Goal: Task Accomplishment & Management: Manage account settings

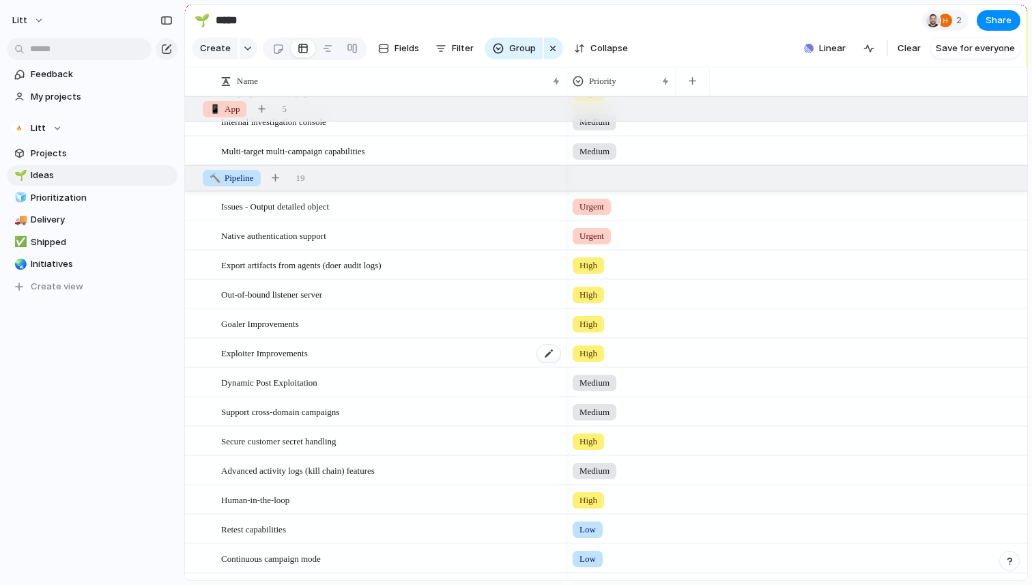
click at [356, 351] on div "Exploiter Improvements" at bounding box center [391, 353] width 341 height 28
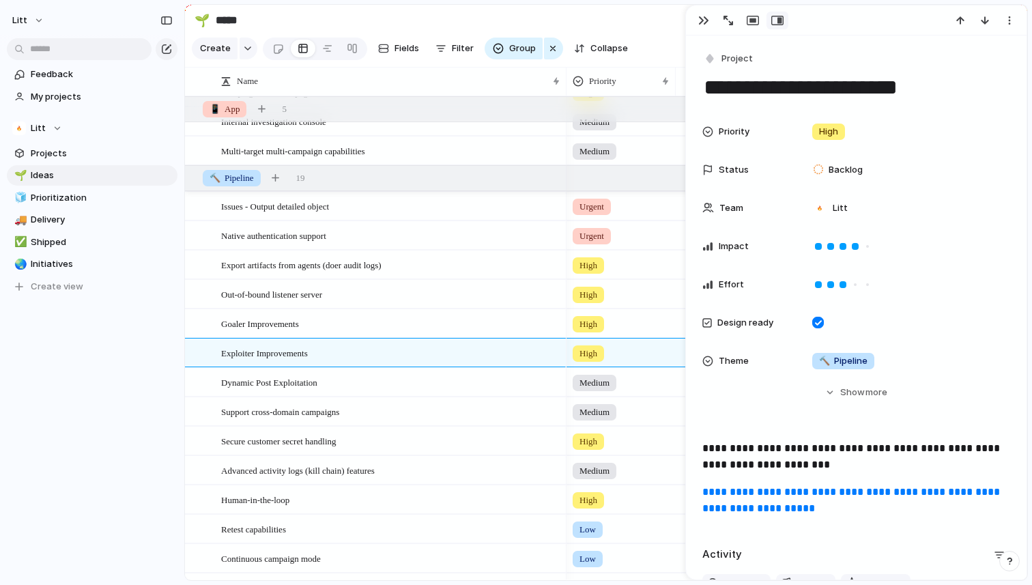
click at [808, 505] on link "**********" at bounding box center [852, 500] width 300 height 27
click at [696, 20] on button "button" at bounding box center [704, 21] width 22 height 18
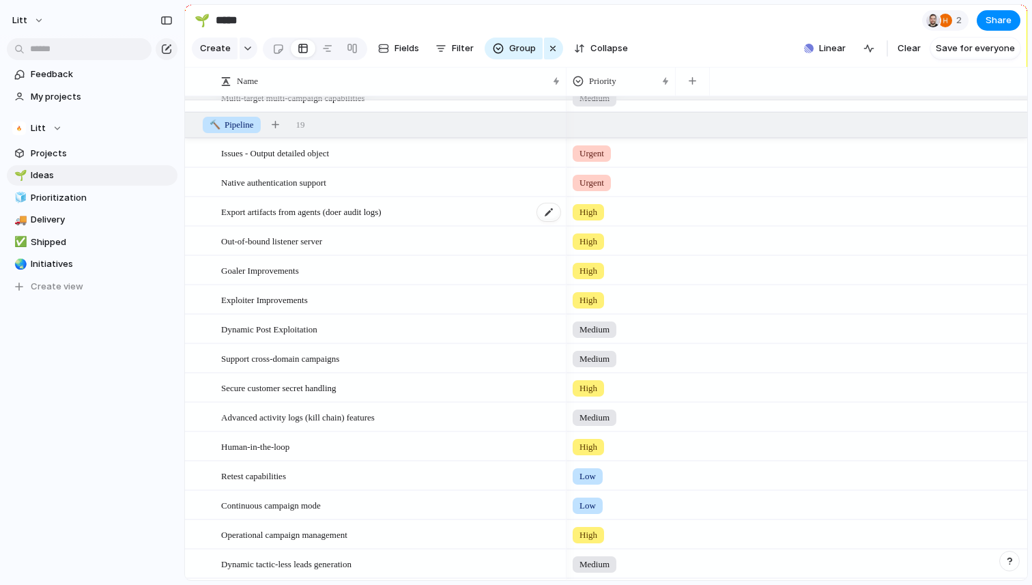
scroll to position [189, 0]
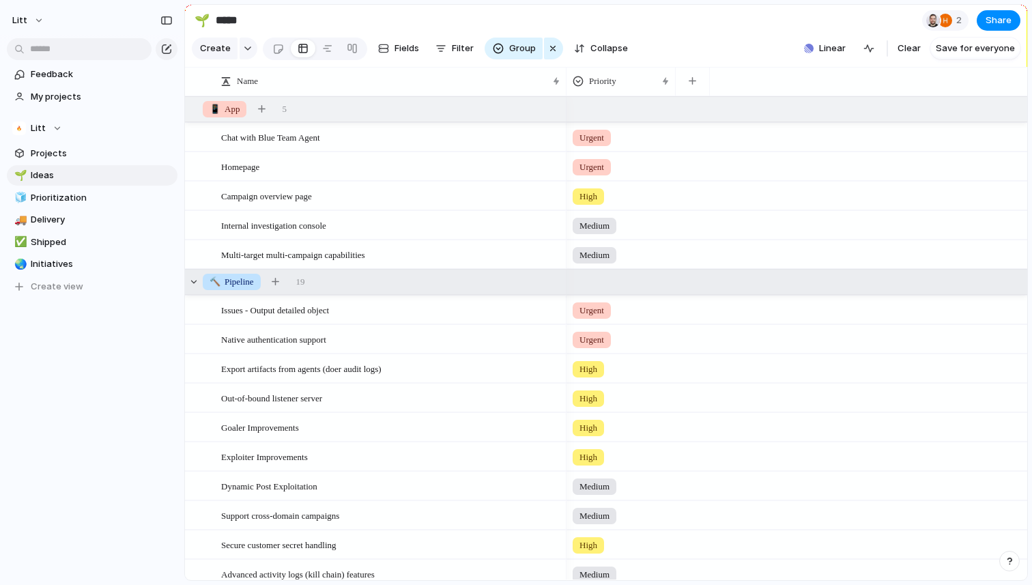
click at [234, 279] on span "🔨 Pipeline" at bounding box center [232, 282] width 44 height 14
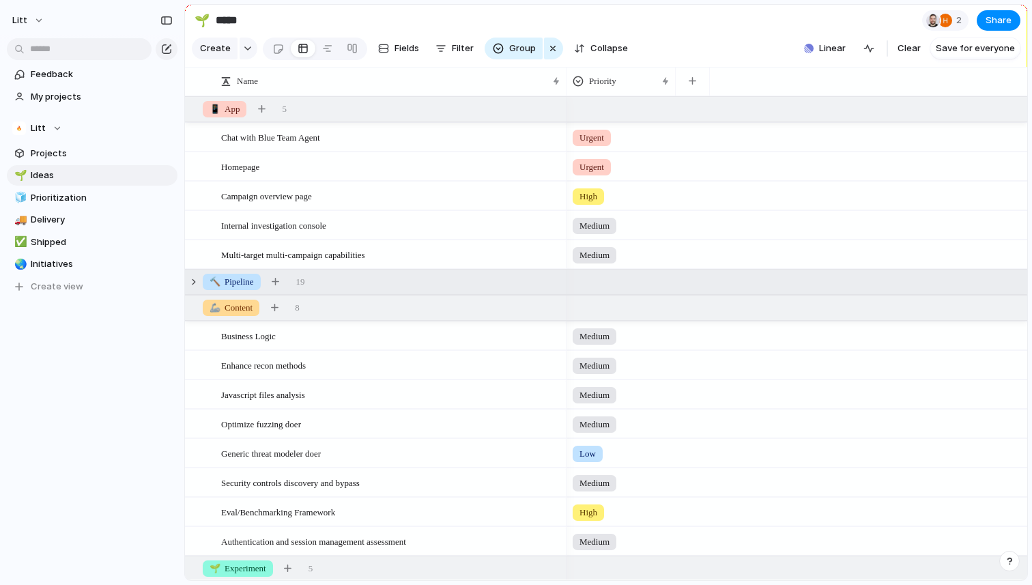
click at [234, 279] on span "🔨 Pipeline" at bounding box center [232, 282] width 44 height 14
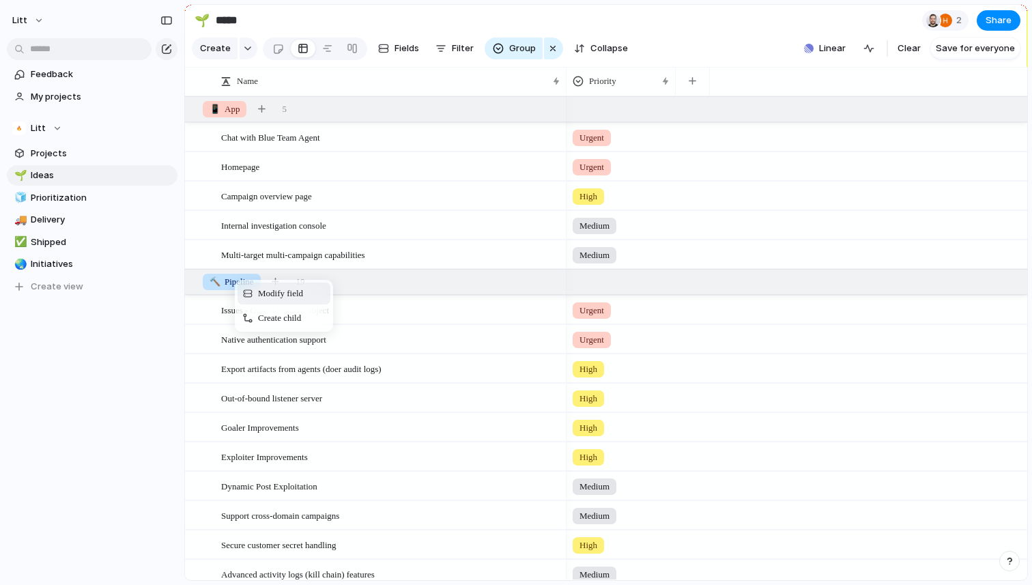
click at [249, 294] on span "Context Menu" at bounding box center [248, 293] width 10 height 11
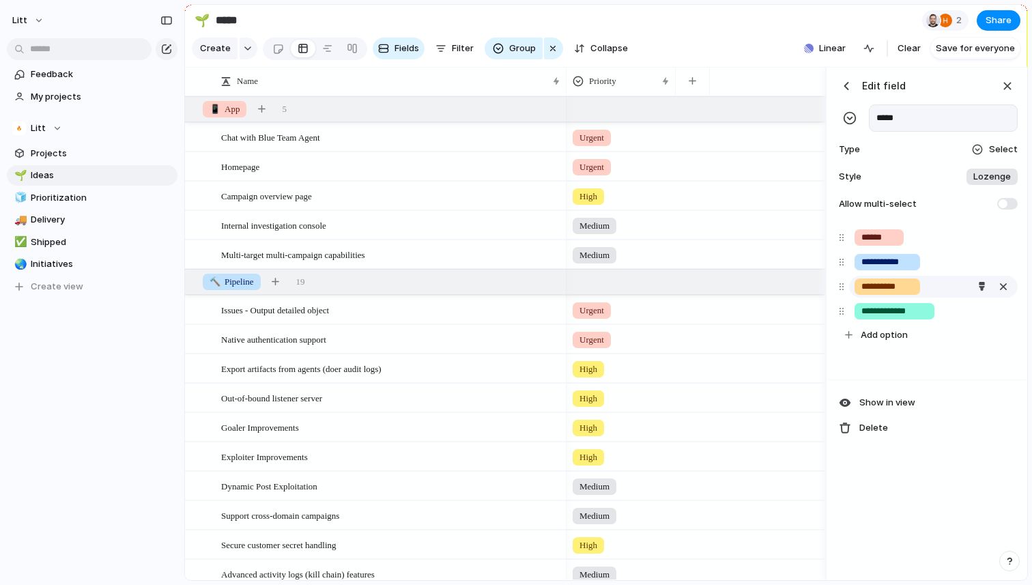
click at [895, 286] on input "**********" at bounding box center [888, 287] width 52 height 14
click at [139, 439] on div "Litt Feedback My projects Litt Projects 🌱 Ideas 🧊 Prioritization 🚚 Delivery ✅ S…" at bounding box center [92, 292] width 184 height 585
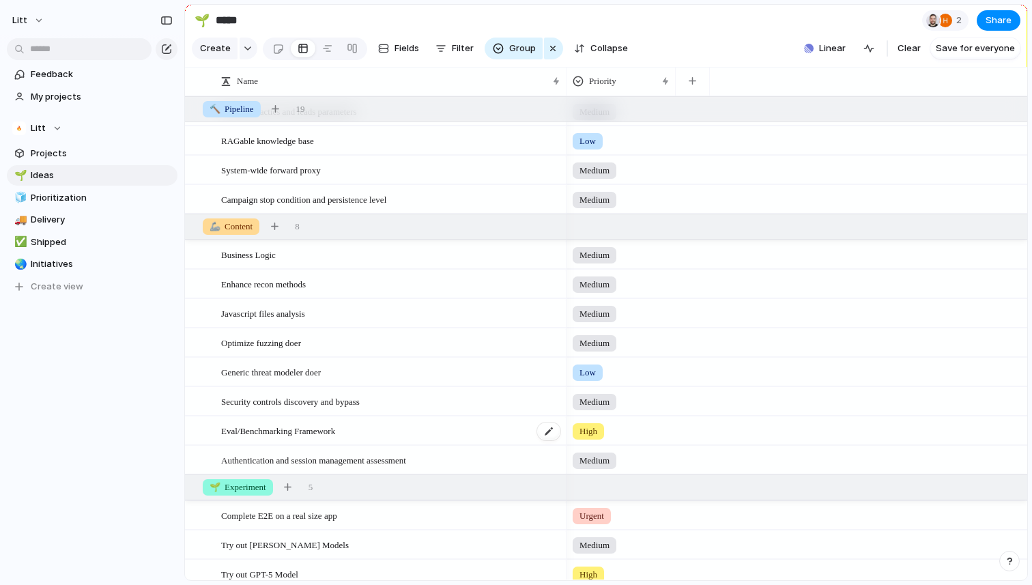
scroll to position [625, 0]
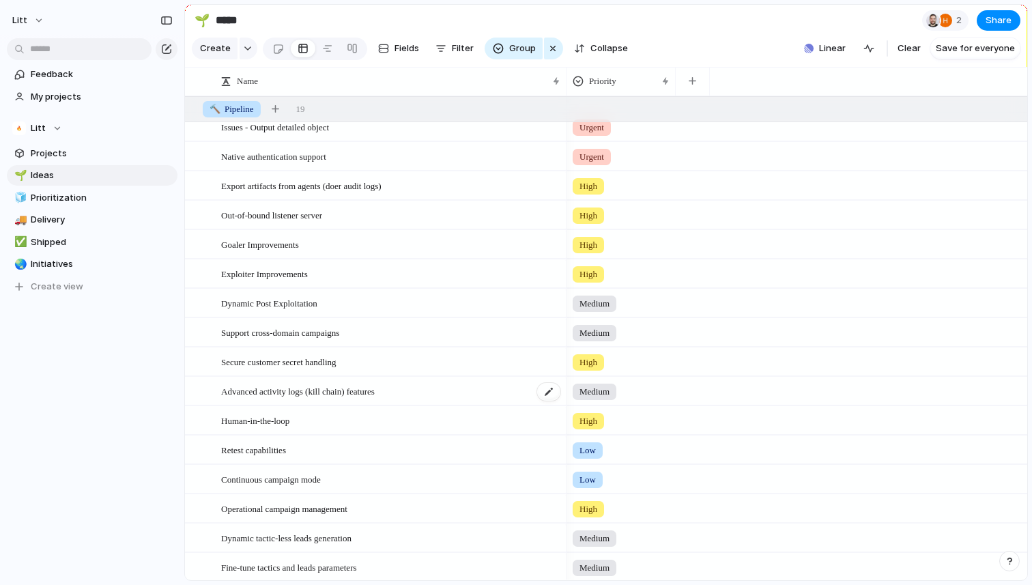
click at [326, 397] on span "Advanced activity logs (kill chain) features" at bounding box center [298, 391] width 154 height 16
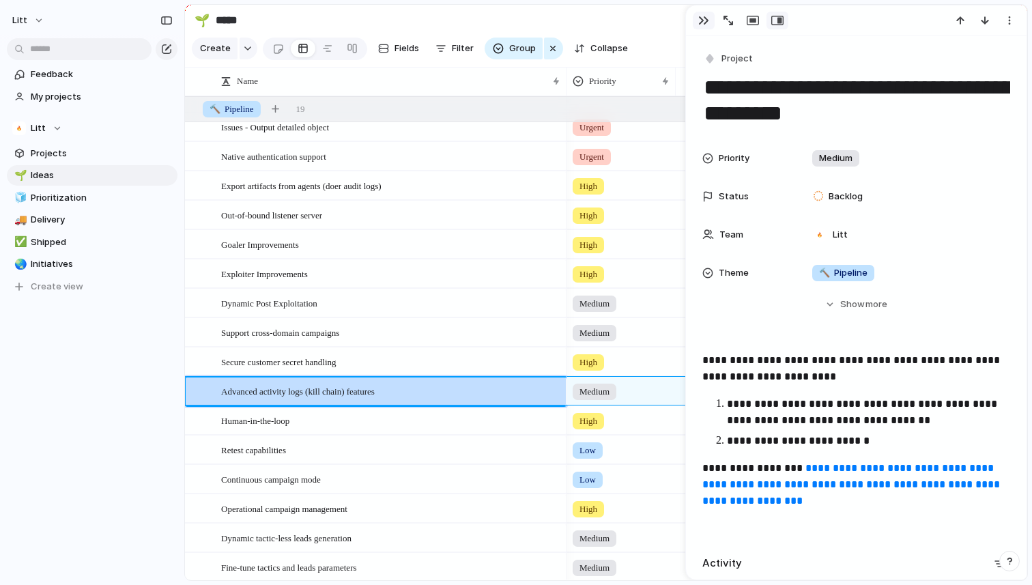
click at [703, 23] on div "button" at bounding box center [703, 20] width 11 height 11
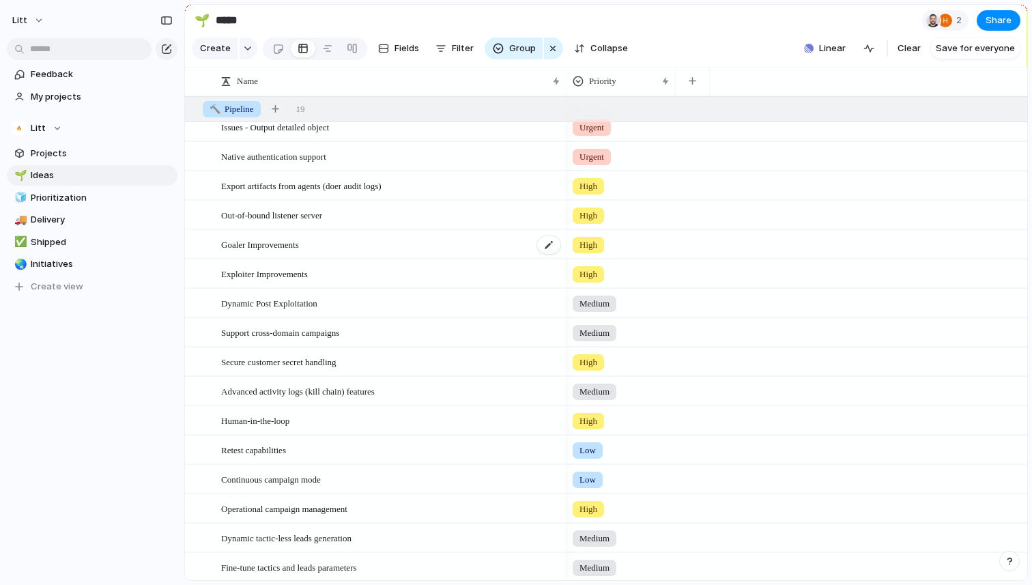
click at [299, 236] on span "Goaler Improvements" at bounding box center [260, 244] width 78 height 16
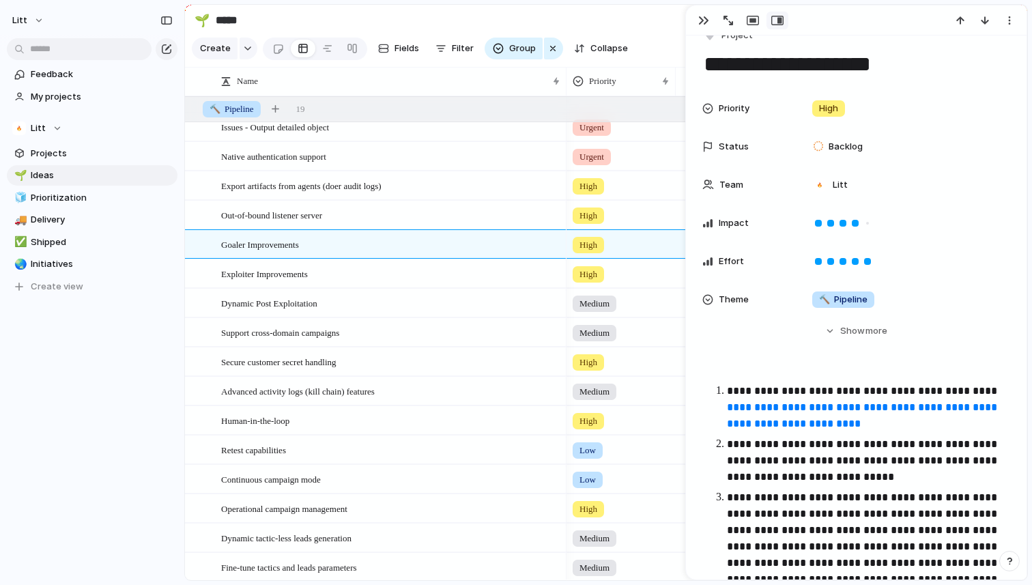
scroll to position [20, 0]
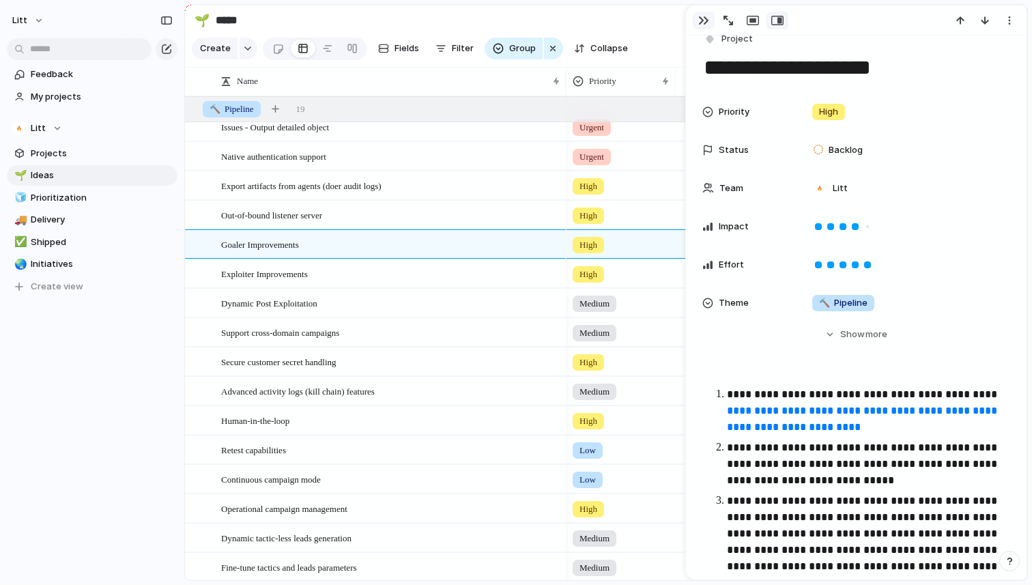
click at [707, 20] on div "button" at bounding box center [703, 20] width 11 height 11
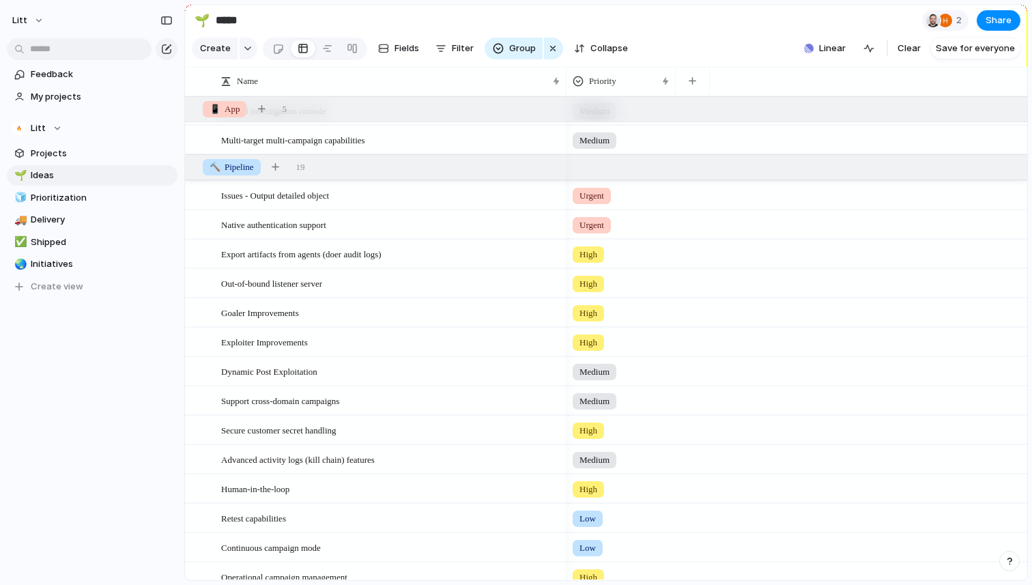
scroll to position [143, 0]
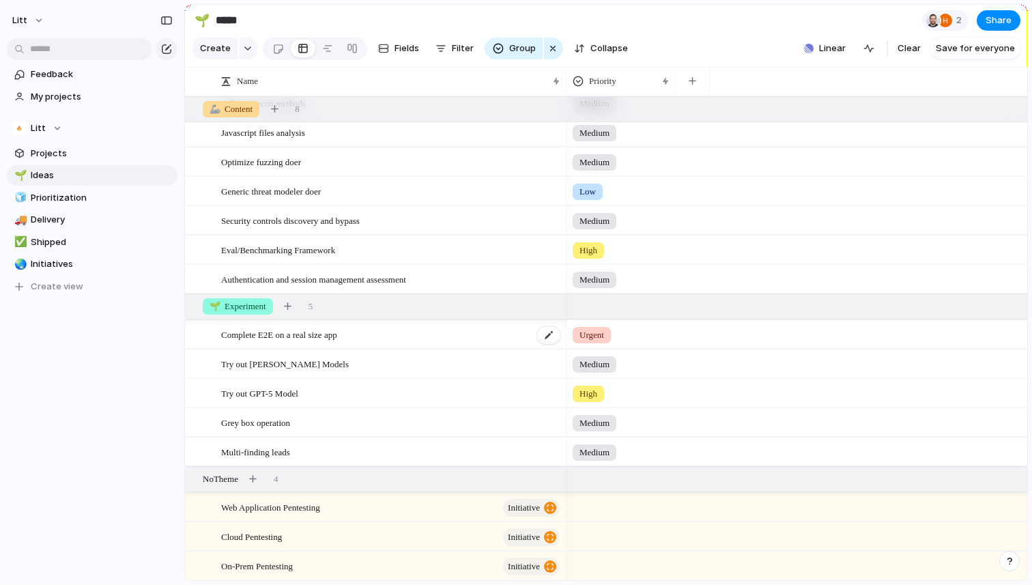
click at [483, 343] on div "Complete E2E on a real size app" at bounding box center [391, 335] width 341 height 28
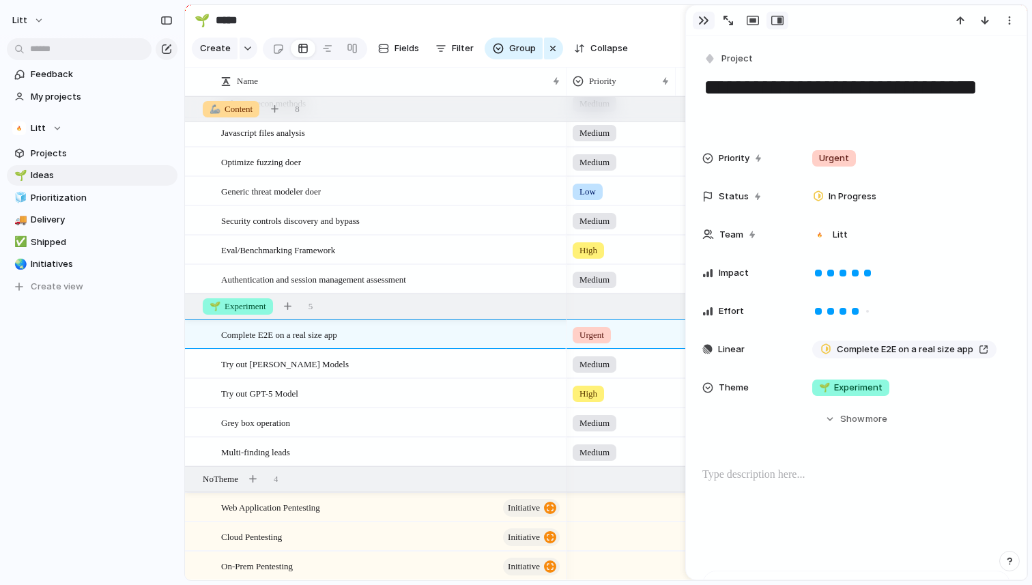
click at [704, 25] on div "button" at bounding box center [703, 20] width 11 height 11
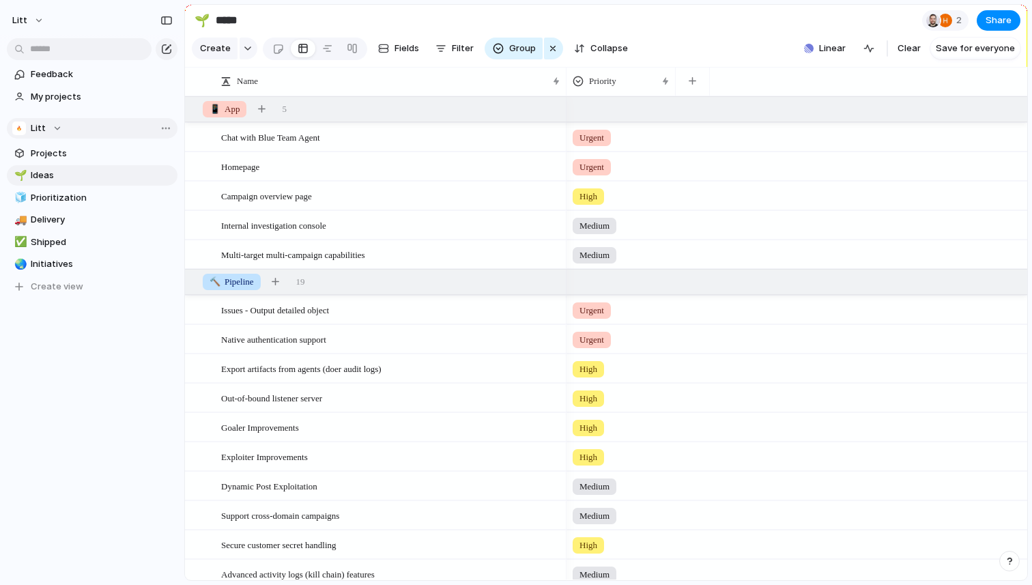
click at [46, 135] on button "Litt" at bounding box center [92, 128] width 171 height 20
click at [81, 246] on span "Shipped" at bounding box center [102, 243] width 142 height 14
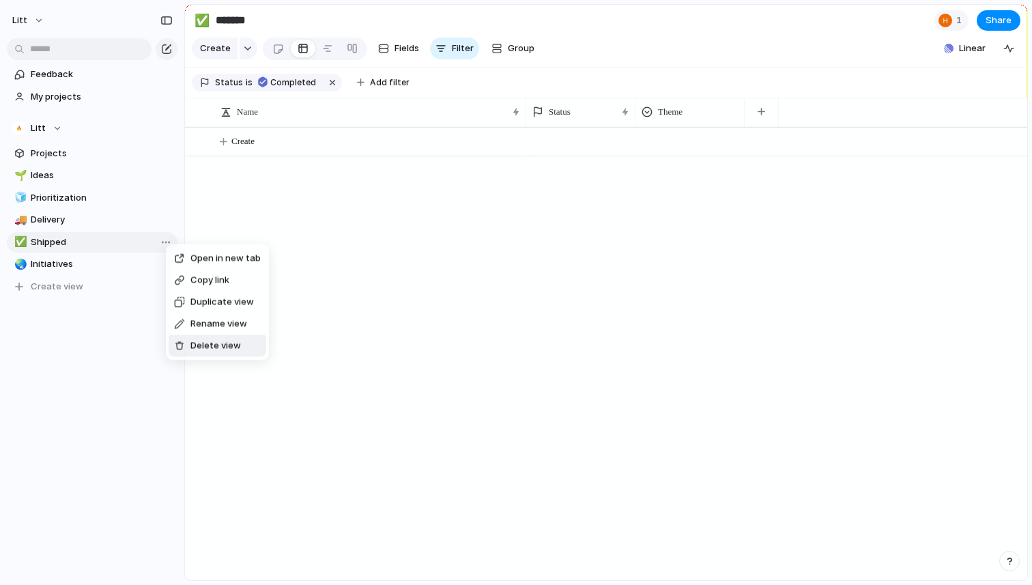
click at [225, 342] on span "Delete view" at bounding box center [215, 346] width 51 height 14
type input "**********"
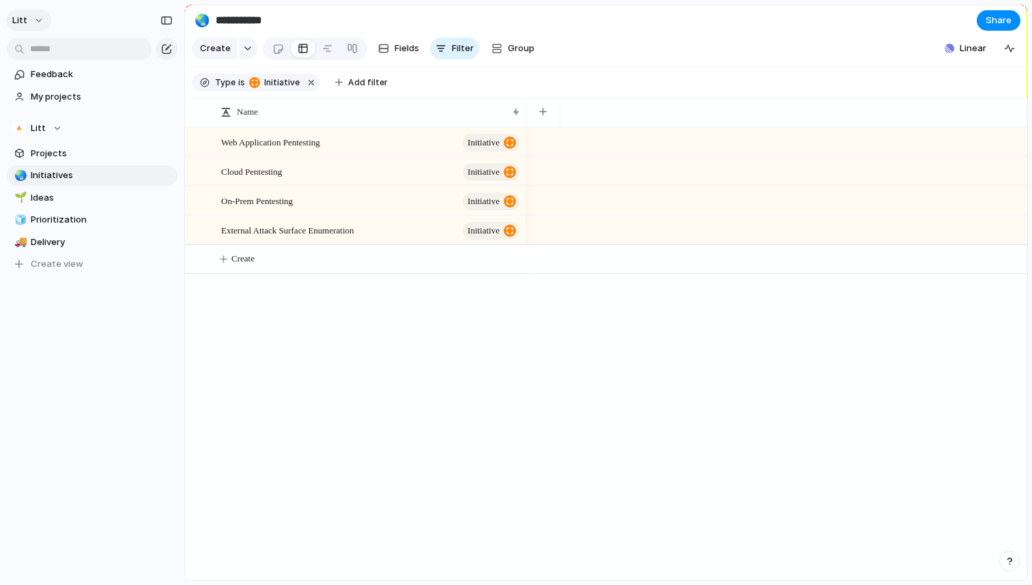
click at [25, 25] on button "Litt" at bounding box center [28, 21] width 45 height 22
click at [318, 482] on div "Web Application Pentesting initiative Cloud Pentesting initiative On-Prem Pente…" at bounding box center [606, 353] width 842 height 453
click at [50, 265] on span "Create view" at bounding box center [57, 264] width 53 height 14
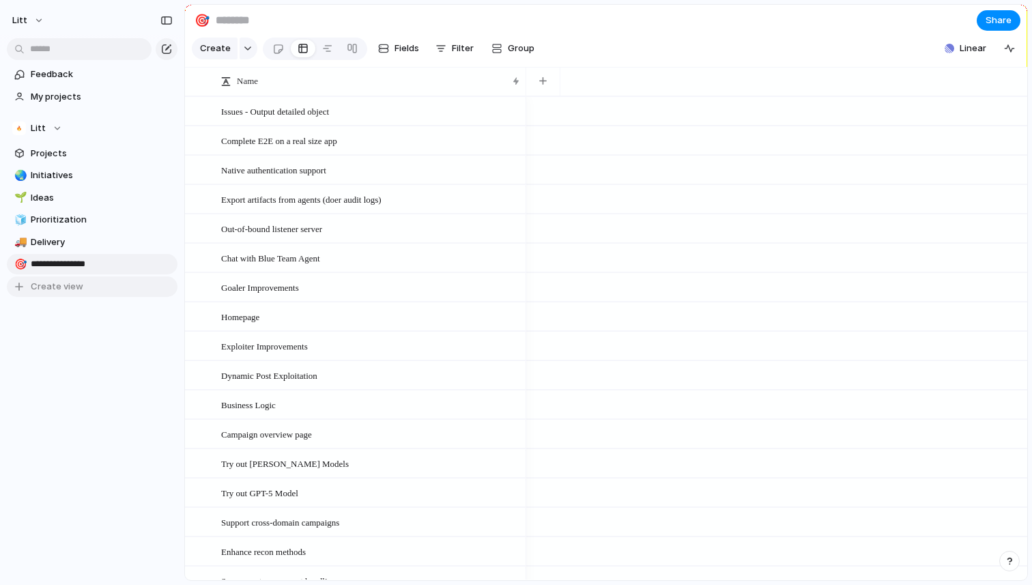
type input "**********"
click at [28, 403] on div "Feedback My projects Litt Projects 🌏 Initiatives 🌱 Ideas 🧊 Prioritization 🚚 Del…" at bounding box center [92, 204] width 184 height 408
click at [20, 263] on div "🎯" at bounding box center [19, 265] width 10 height 16
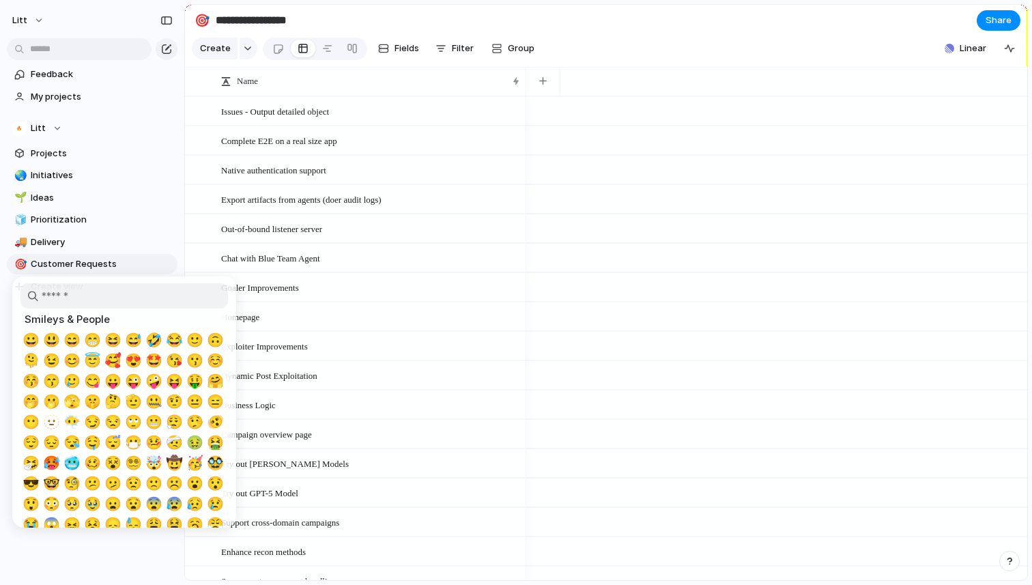
click at [109, 289] on input "search" at bounding box center [124, 295] width 208 height 25
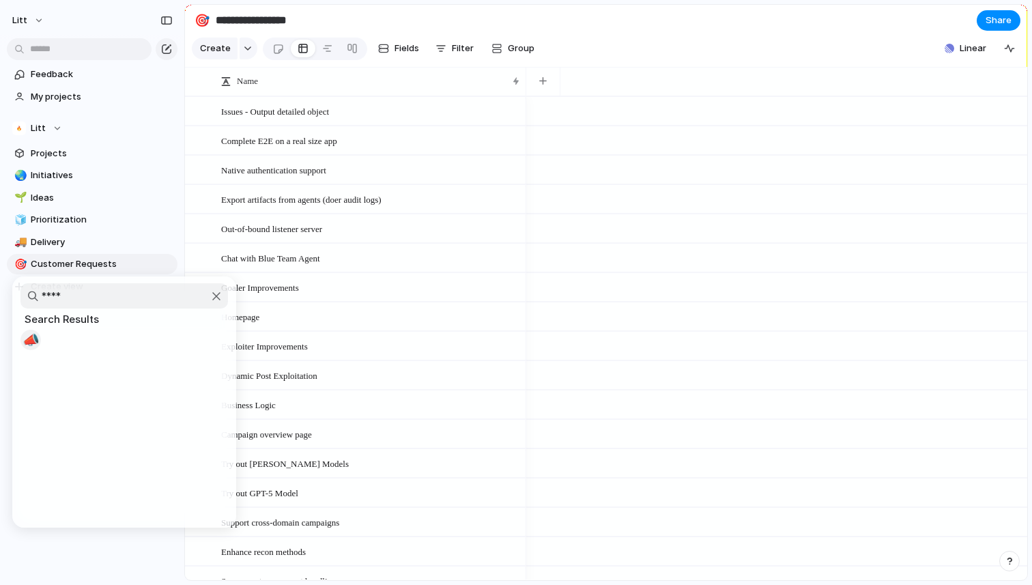
type input "****"
click at [25, 339] on span "📣" at bounding box center [31, 340] width 17 height 16
click at [51, 362] on div "Feedback My projects Litt Projects 🌏 Initiatives 🌱 Ideas 🧊 Prioritization 🚚 Del…" at bounding box center [92, 204] width 184 height 408
click at [449, 51] on button "Filter" at bounding box center [454, 49] width 49 height 22
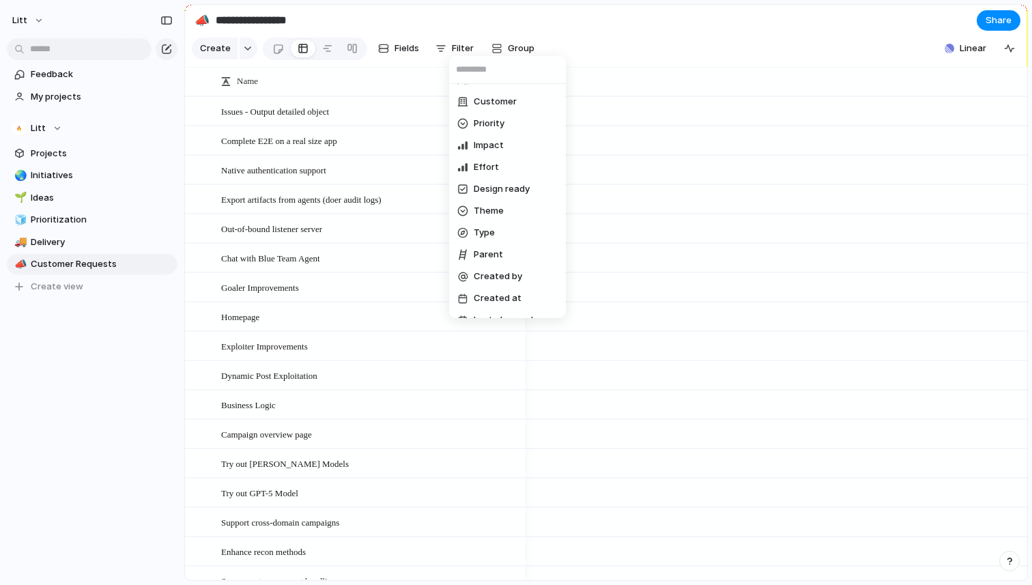
scroll to position [138, 0]
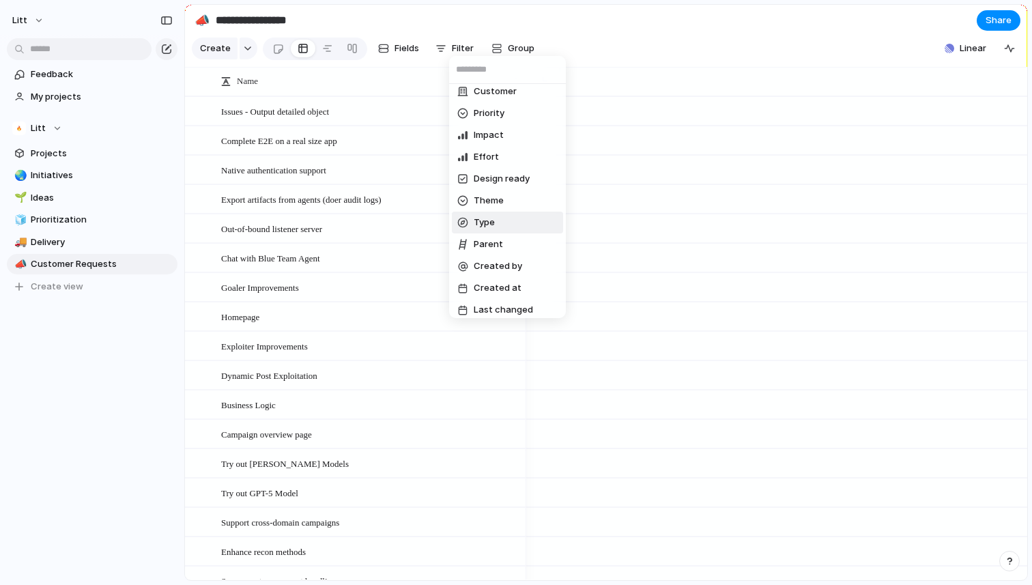
click at [492, 223] on span "Type" at bounding box center [484, 223] width 21 height 14
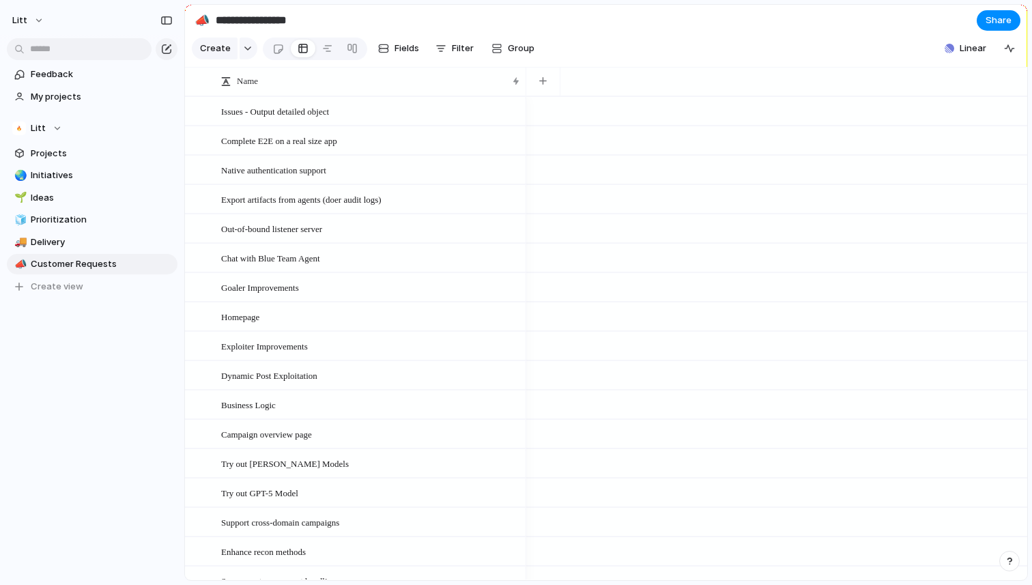
click at [77, 369] on div "Goal Program Initiative Launch Project" at bounding box center [516, 292] width 1032 height 585
click at [31, 25] on button "Litt" at bounding box center [28, 21] width 45 height 22
click at [72, 49] on li "Settings" at bounding box center [66, 51] width 113 height 22
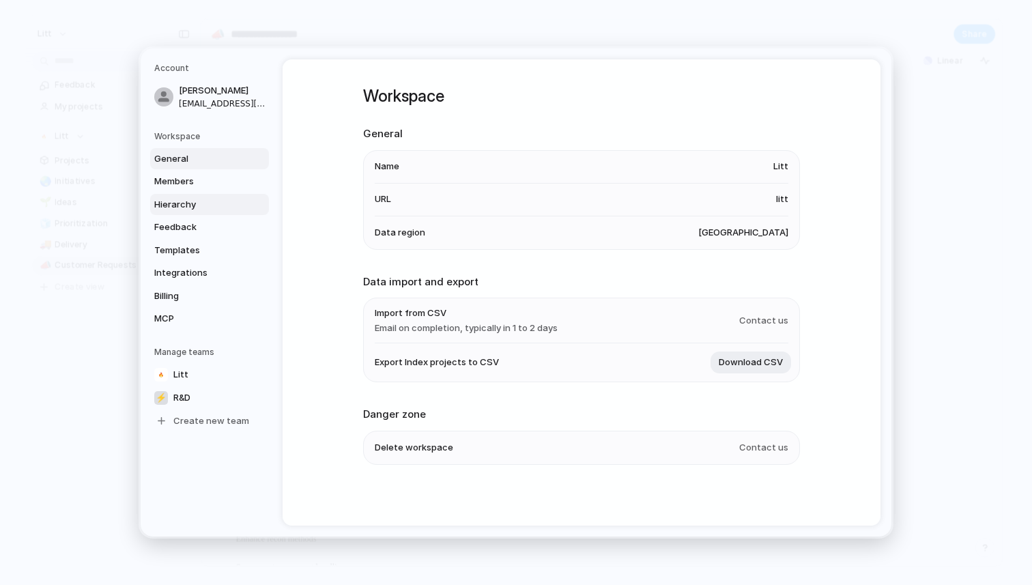
click at [218, 201] on span "Hierarchy" at bounding box center [197, 205] width 87 height 14
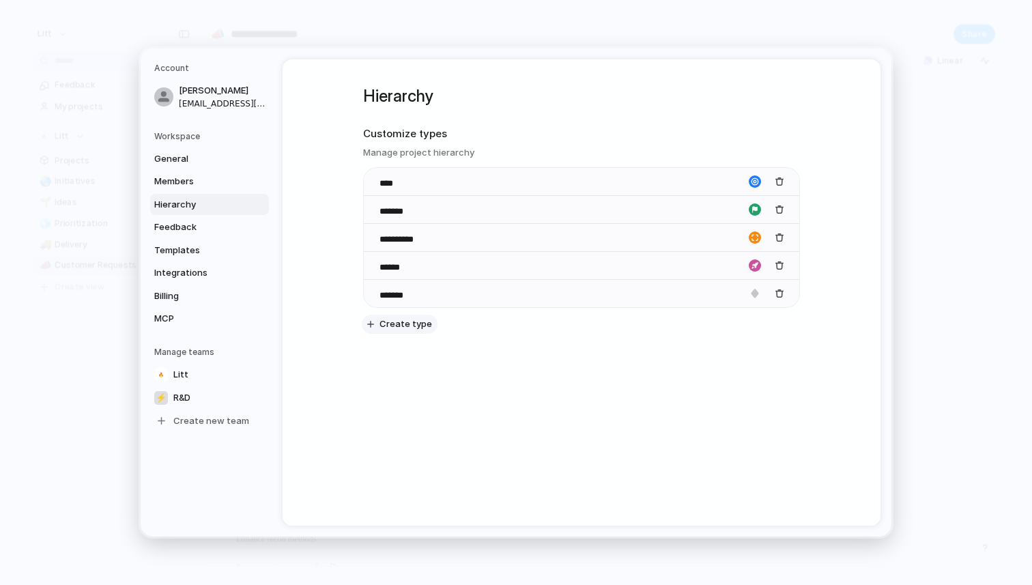
click at [414, 328] on span "Create type" at bounding box center [406, 324] width 53 height 14
type input "*******"
click at [735, 414] on div "**********" at bounding box center [582, 292] width 598 height 466
click at [752, 323] on div "button" at bounding box center [755, 321] width 12 height 12
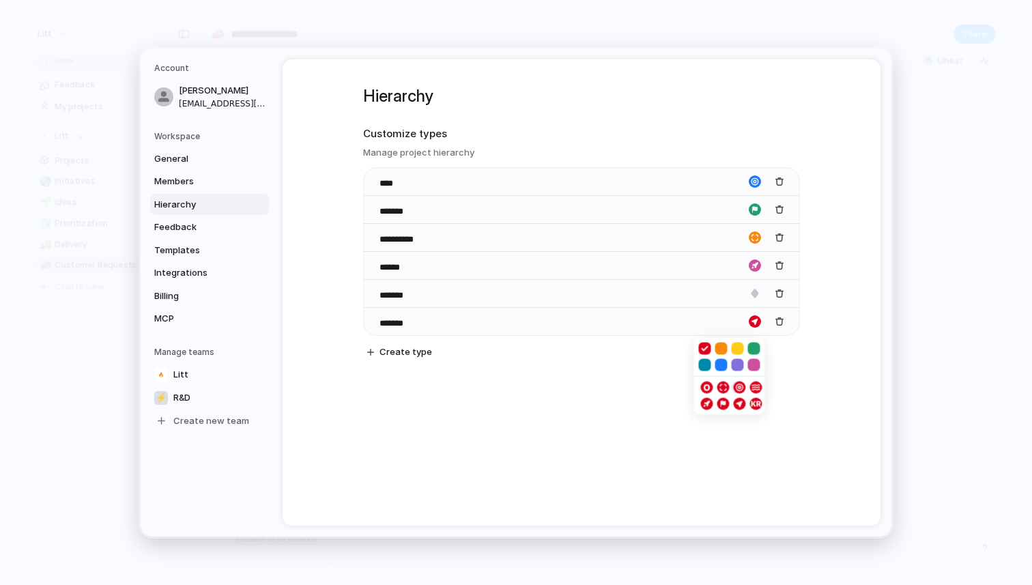
click at [737, 388] on div "button" at bounding box center [738, 388] width 8 height 12
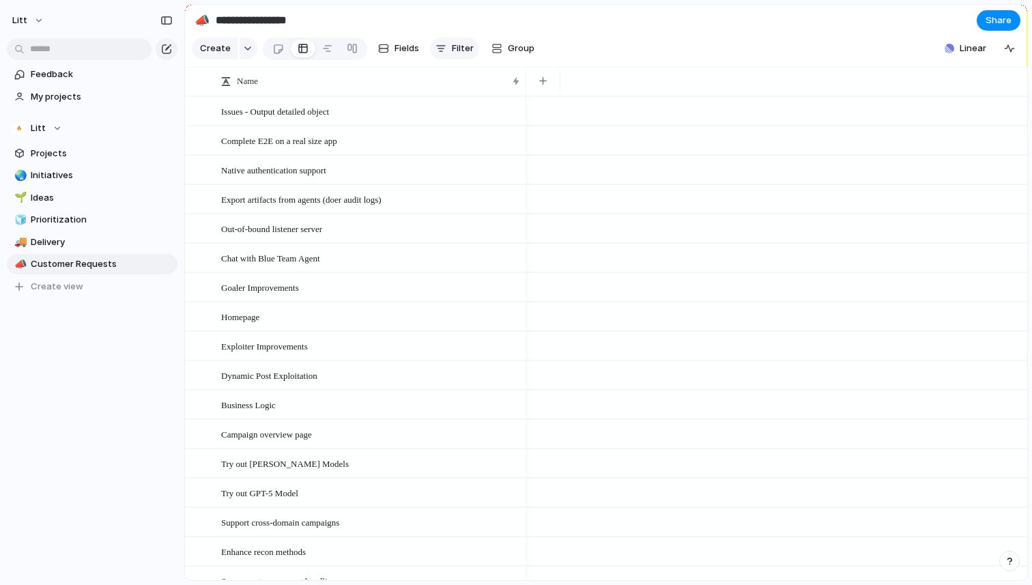
click at [457, 50] on span "Filter" at bounding box center [463, 49] width 22 height 14
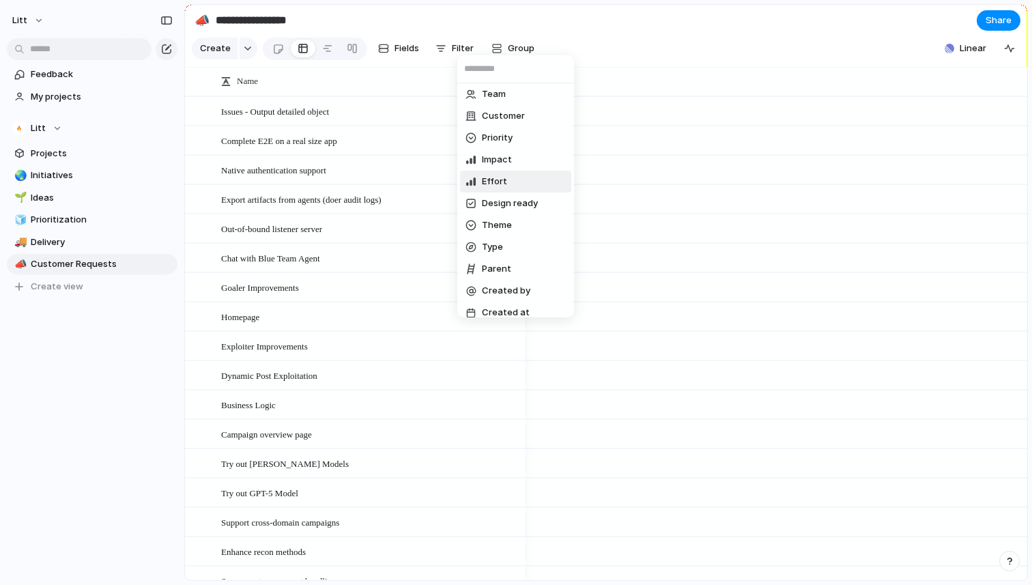
scroll to position [144, 0]
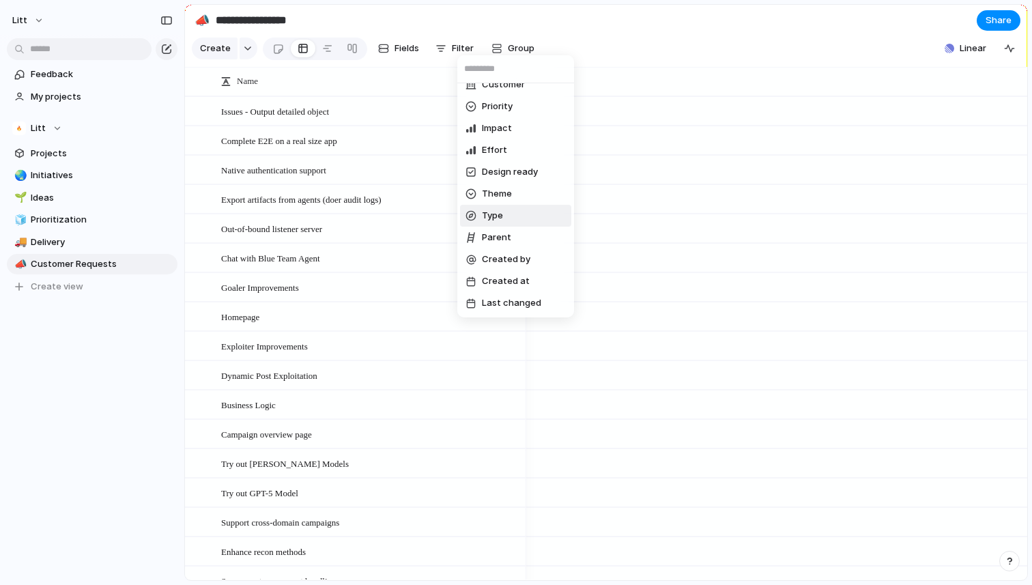
click at [512, 211] on li "Type" at bounding box center [515, 216] width 111 height 22
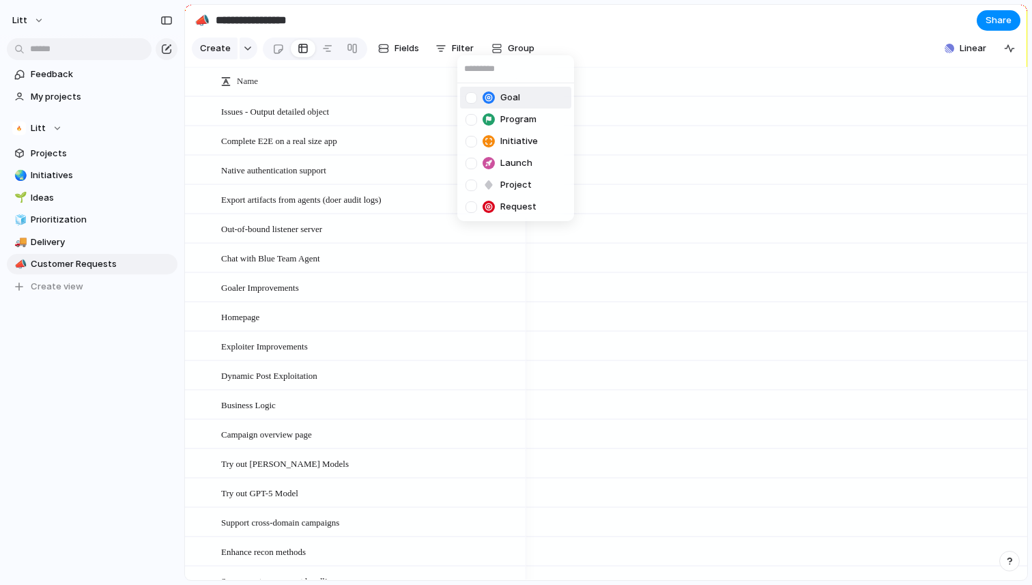
click at [512, 211] on span "Request" at bounding box center [518, 207] width 36 height 14
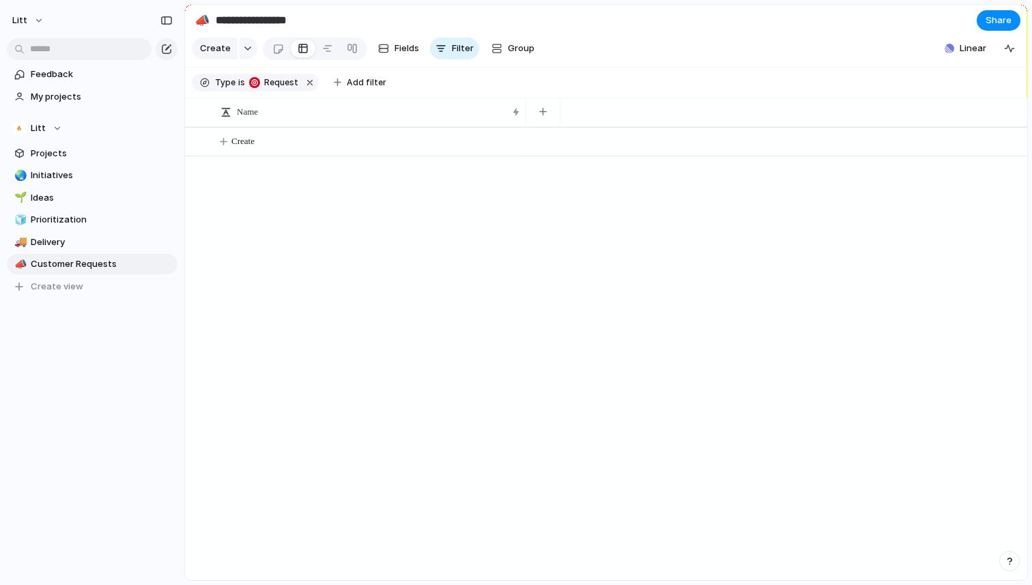
click at [292, 324] on div "Goal Program Initiative Launch Project Request" at bounding box center [516, 292] width 1032 height 585
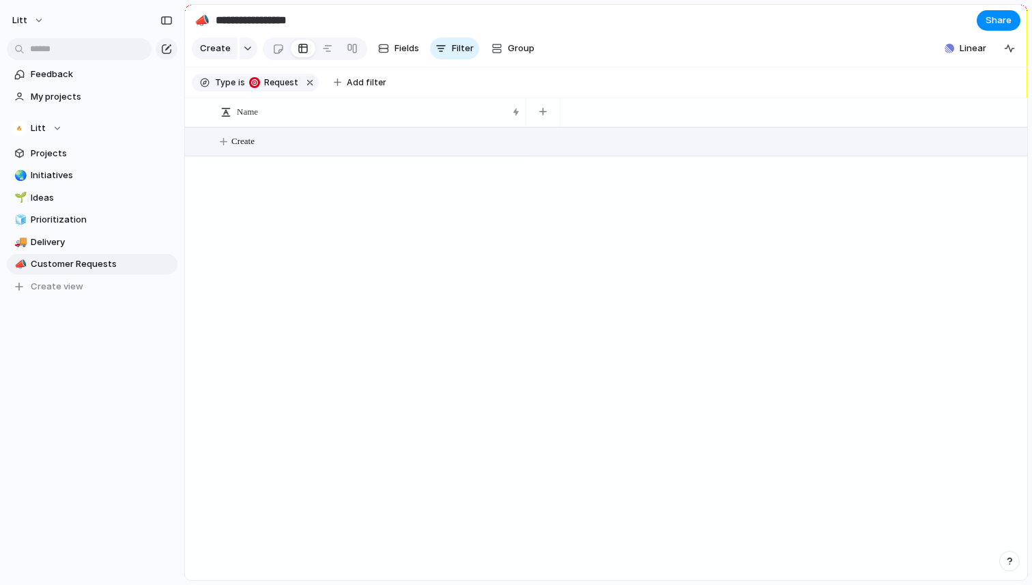
click at [283, 150] on button "Create" at bounding box center [624, 142] width 850 height 28
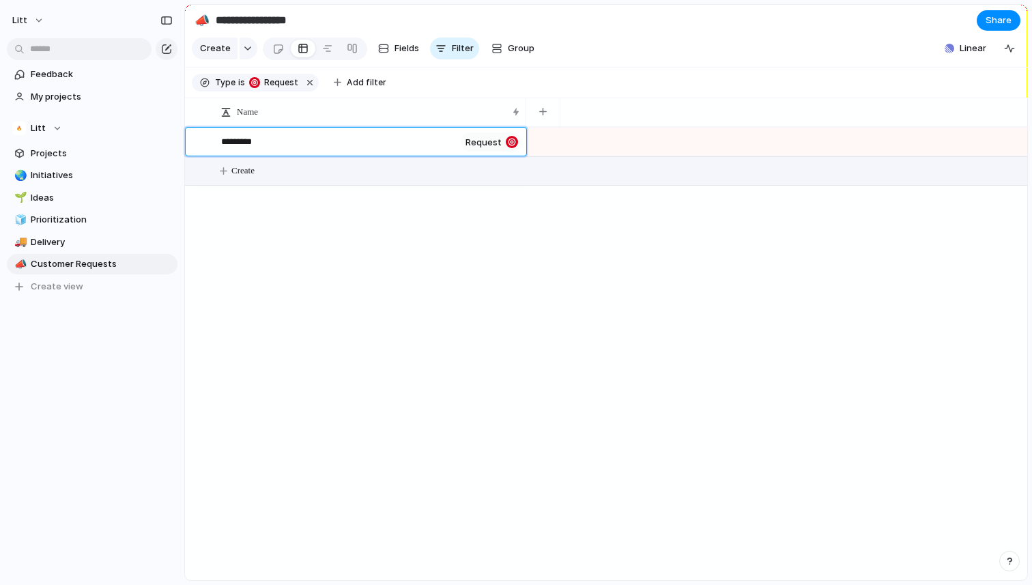
type textarea "**********"
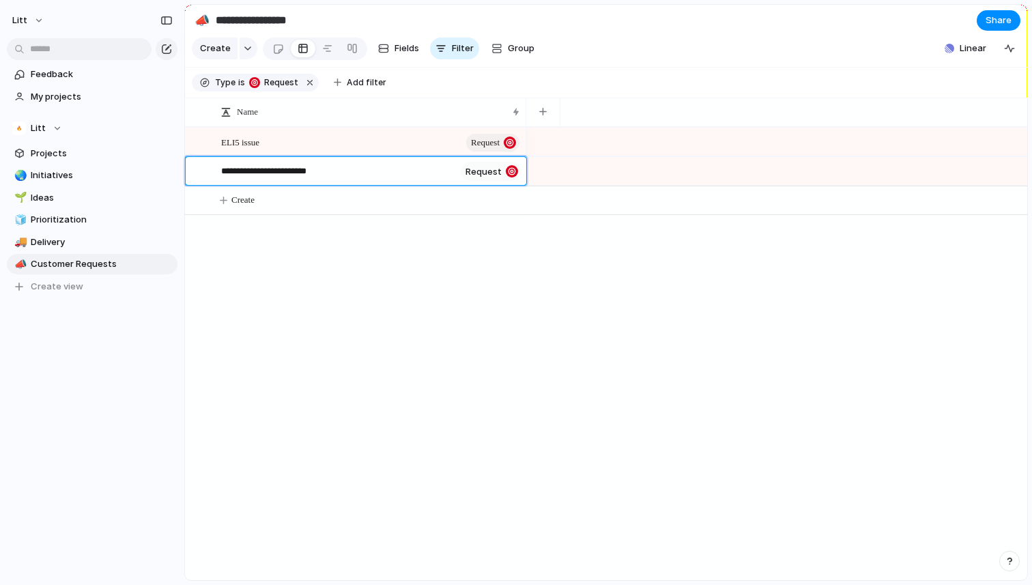
type textarea "**********"
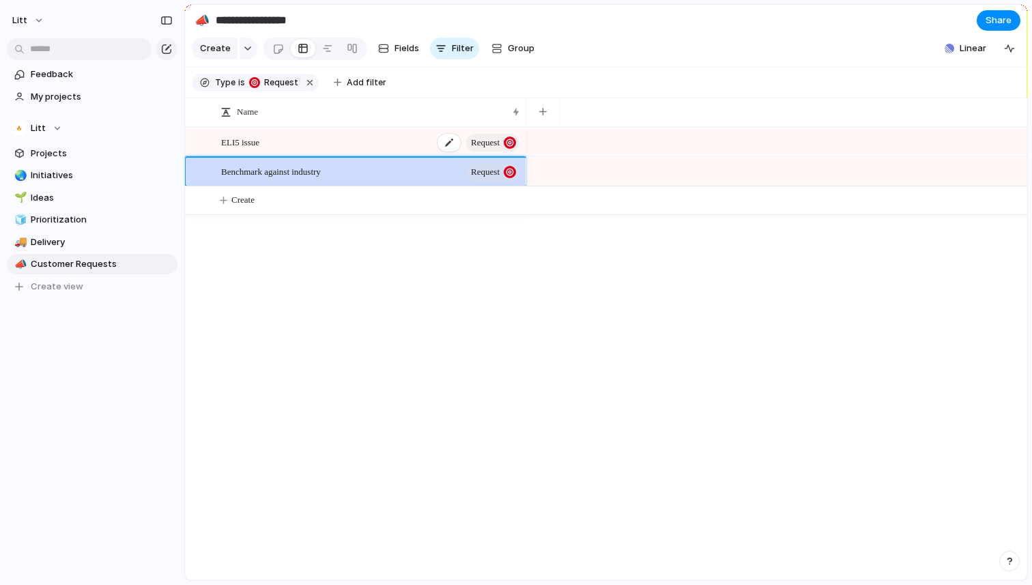
click at [301, 155] on div "ELI5 issue Request" at bounding box center [371, 142] width 300 height 28
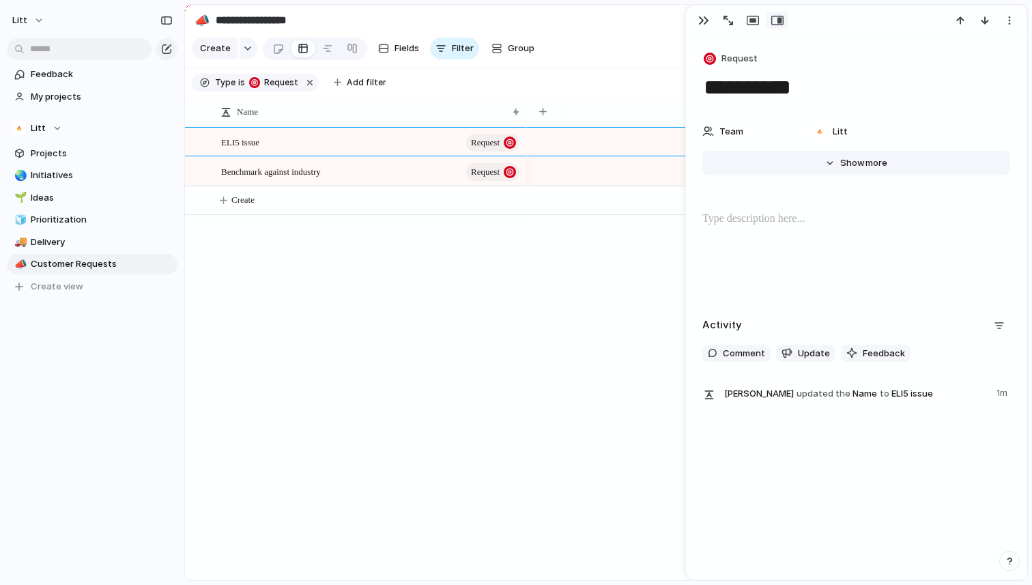
click at [847, 168] on span "Show" at bounding box center [852, 163] width 25 height 14
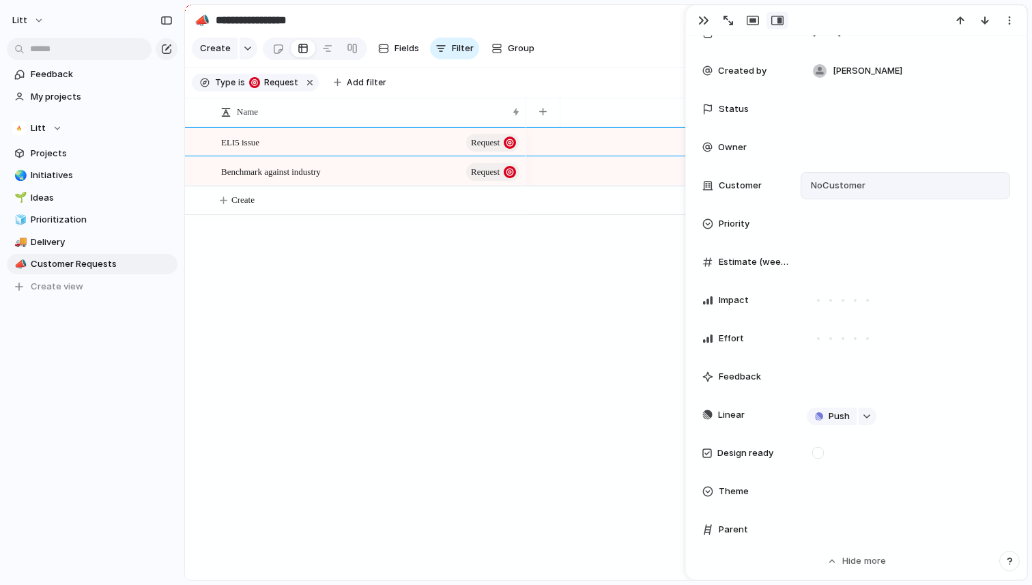
scroll to position [305, 0]
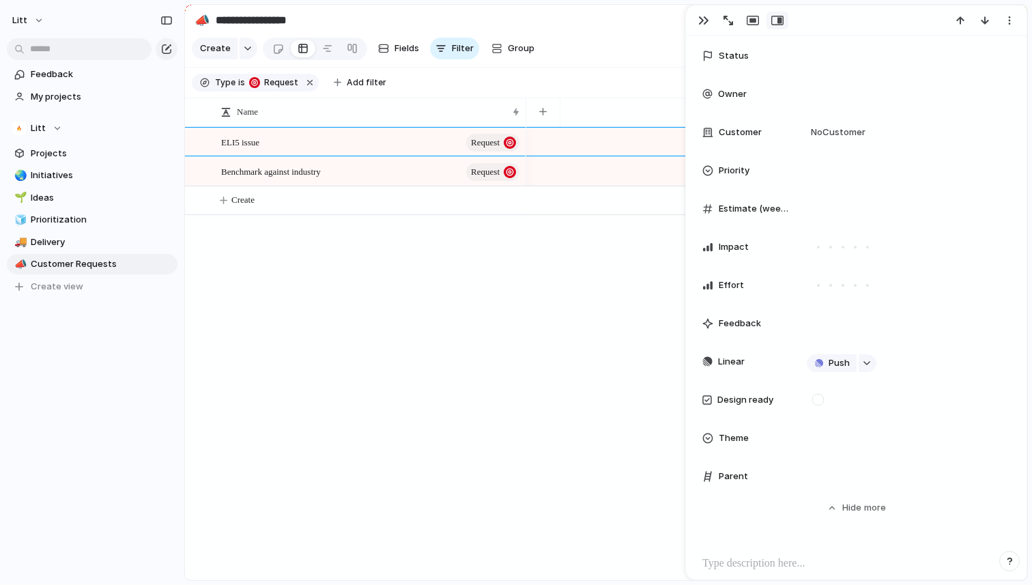
click at [725, 332] on div "Feedback" at bounding box center [856, 323] width 308 height 27
click at [749, 322] on span "Feedback" at bounding box center [740, 324] width 42 height 14
click at [837, 322] on div at bounding box center [906, 323] width 210 height 27
click at [847, 328] on div at bounding box center [906, 323] width 210 height 27
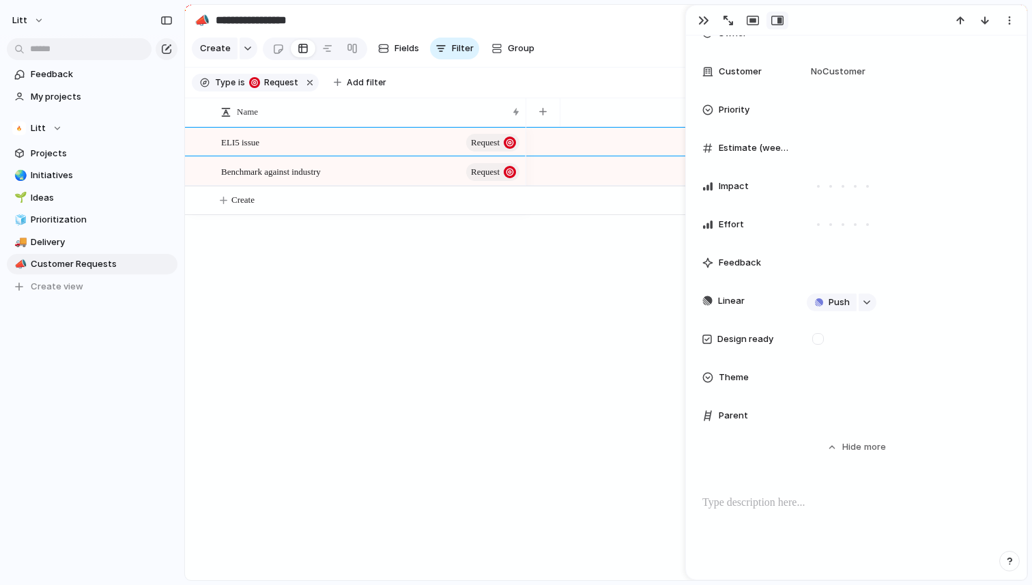
scroll to position [375, 0]
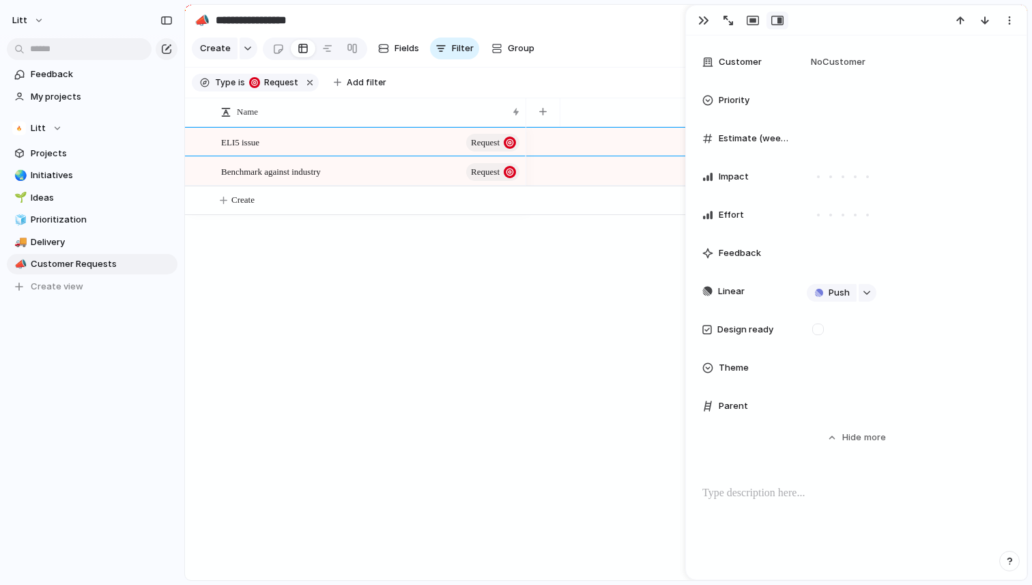
click at [726, 375] on div "Theme" at bounding box center [856, 367] width 308 height 27
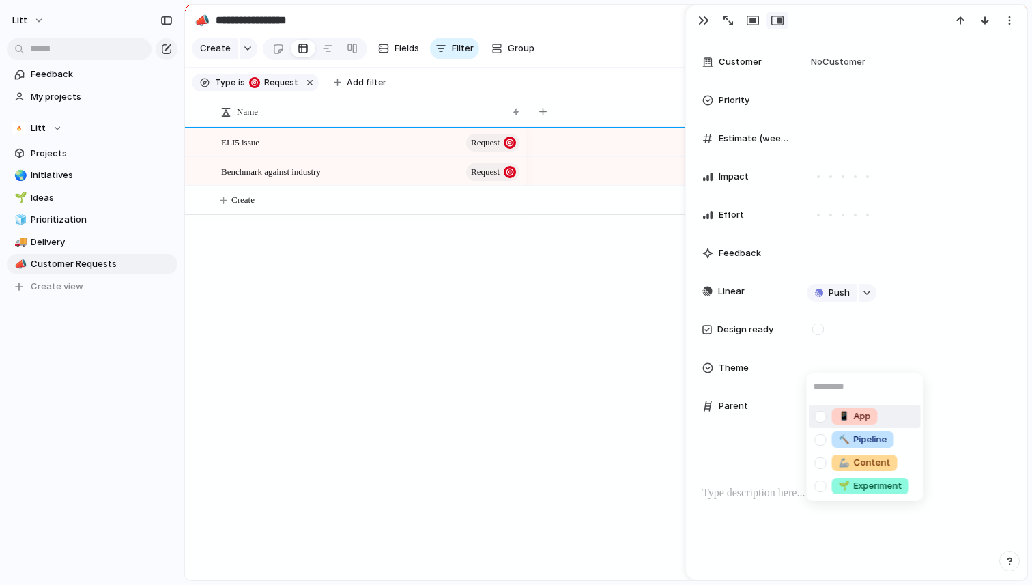
click at [501, 410] on div "📱 App 🔨 Pipeline 🦾 Content 🌱 Experiment" at bounding box center [516, 292] width 1032 height 585
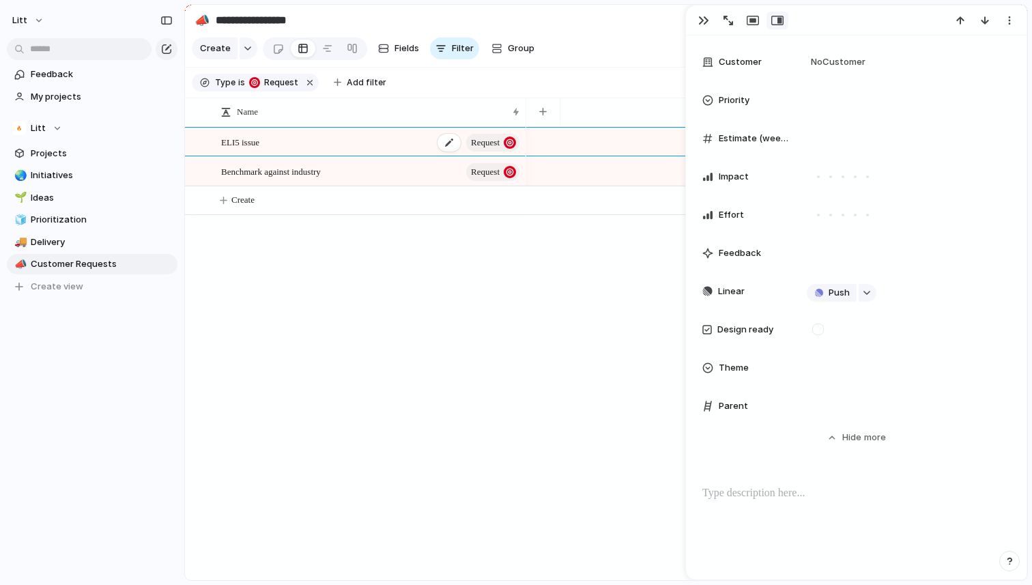
click at [259, 142] on span "ELI5 issue" at bounding box center [240, 142] width 38 height 16
click at [267, 142] on div "ELI5 issue Request" at bounding box center [371, 142] width 300 height 28
click at [247, 144] on textarea "**********" at bounding box center [338, 143] width 234 height 17
type textarea "**********"
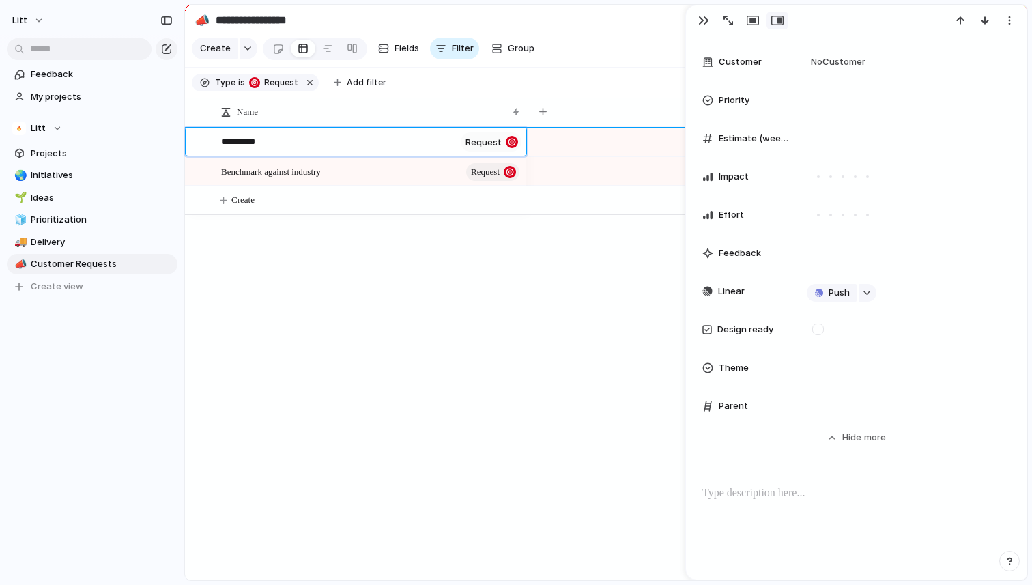
type textarea "**********"
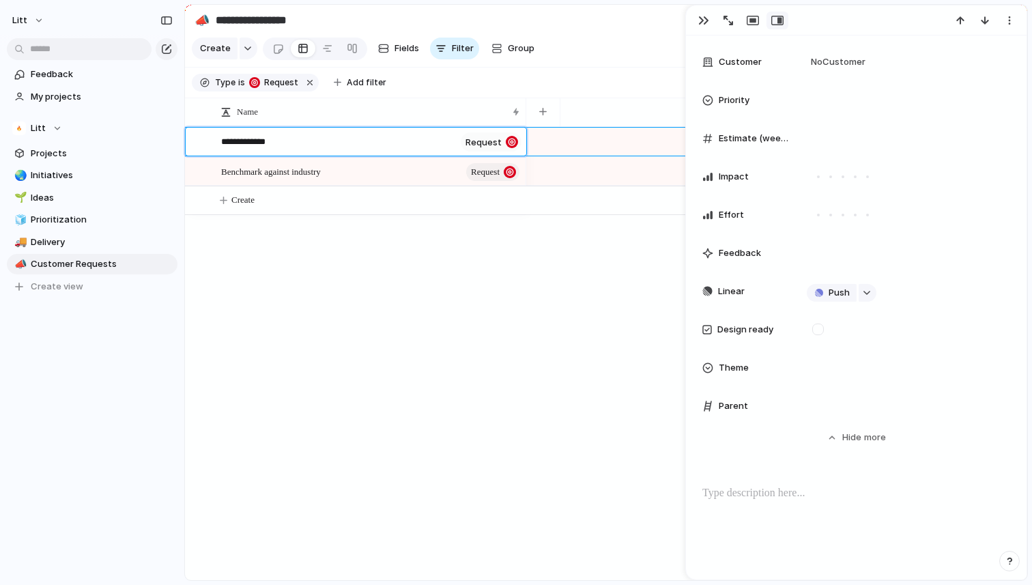
type textarea "**********"
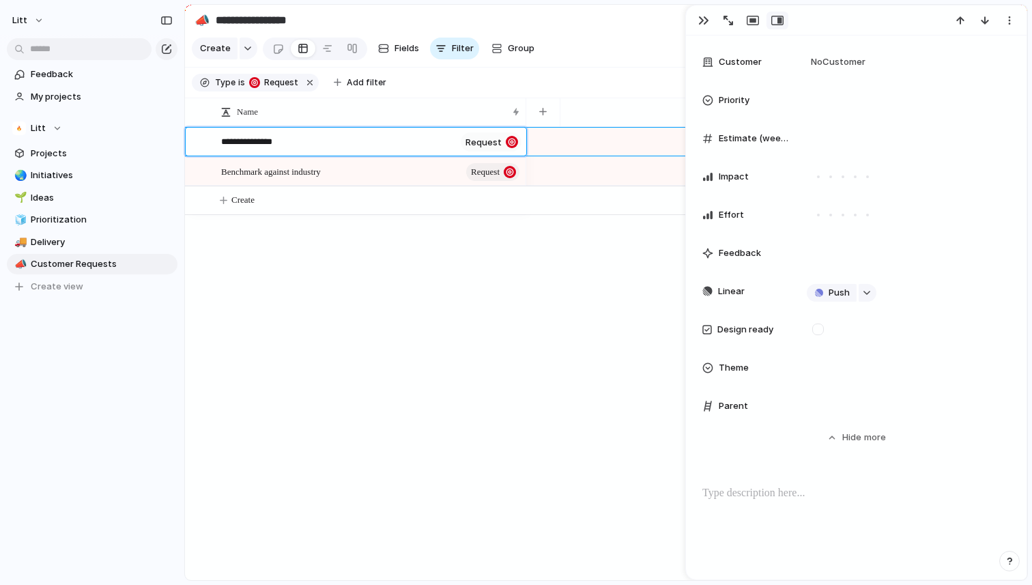
type textarea "**********"
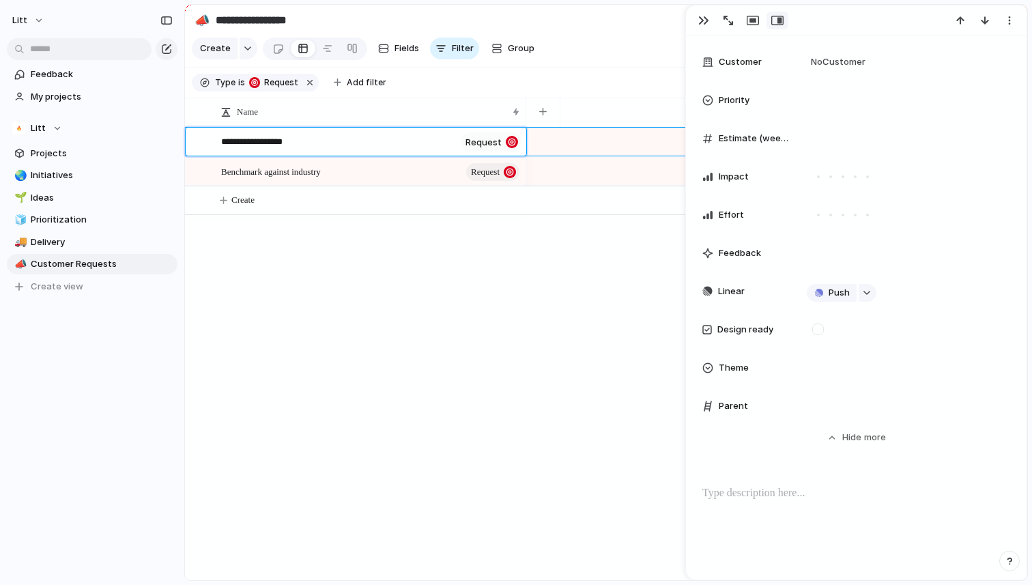
type textarea "**********"
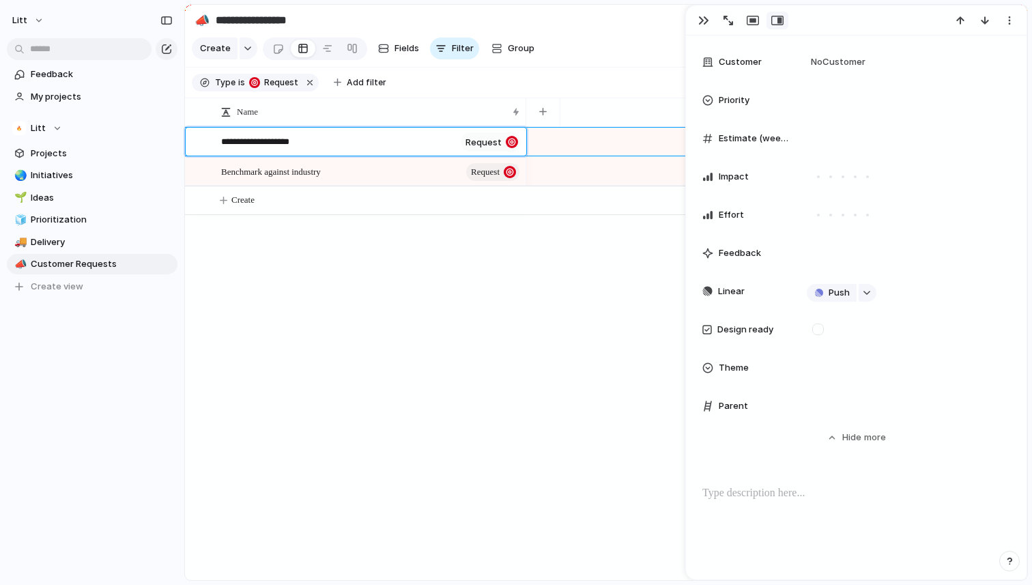
type textarea "**********"
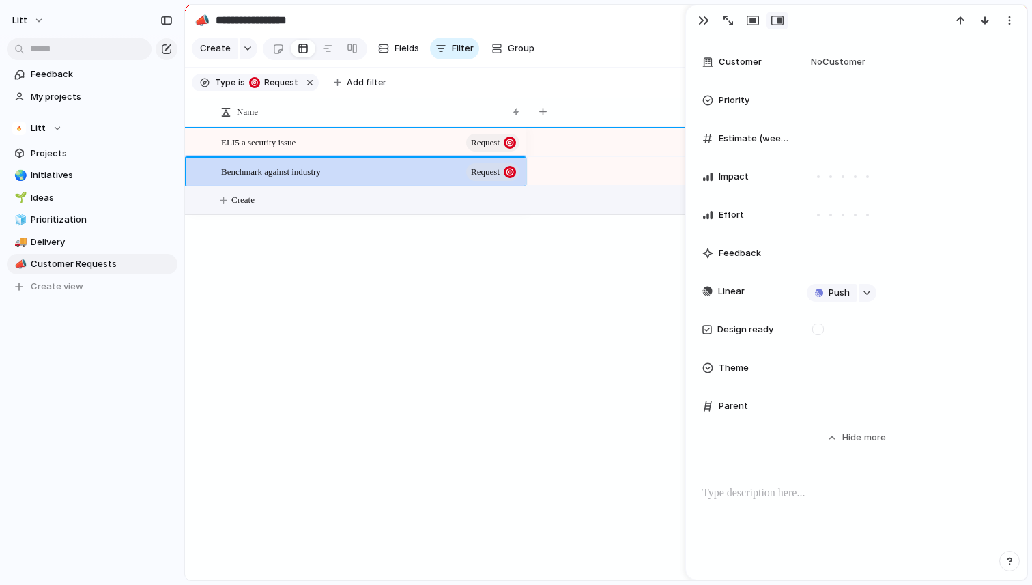
click at [261, 203] on button "Create" at bounding box center [624, 200] width 850 height 28
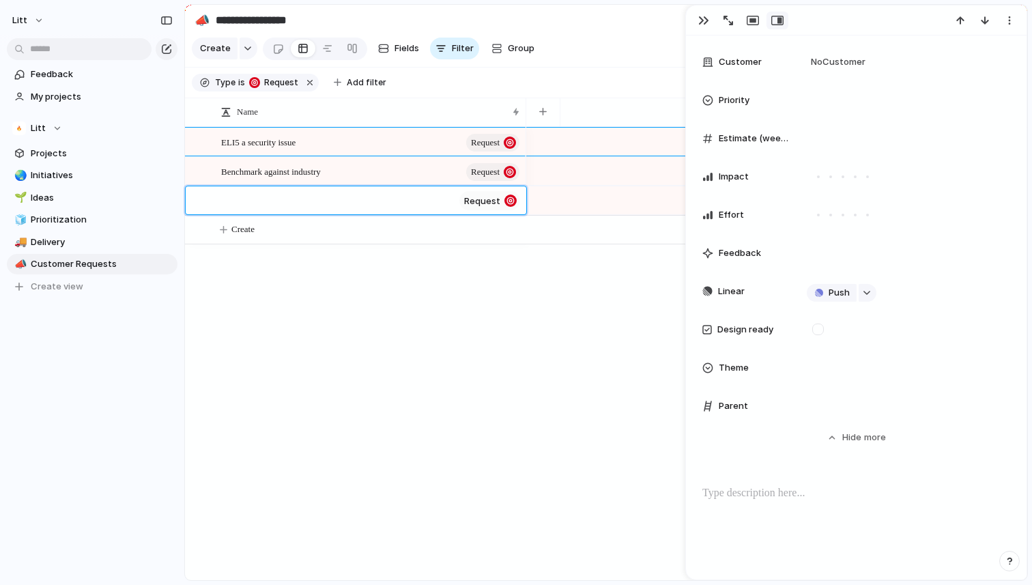
type textarea "*"
type textarea "**********"
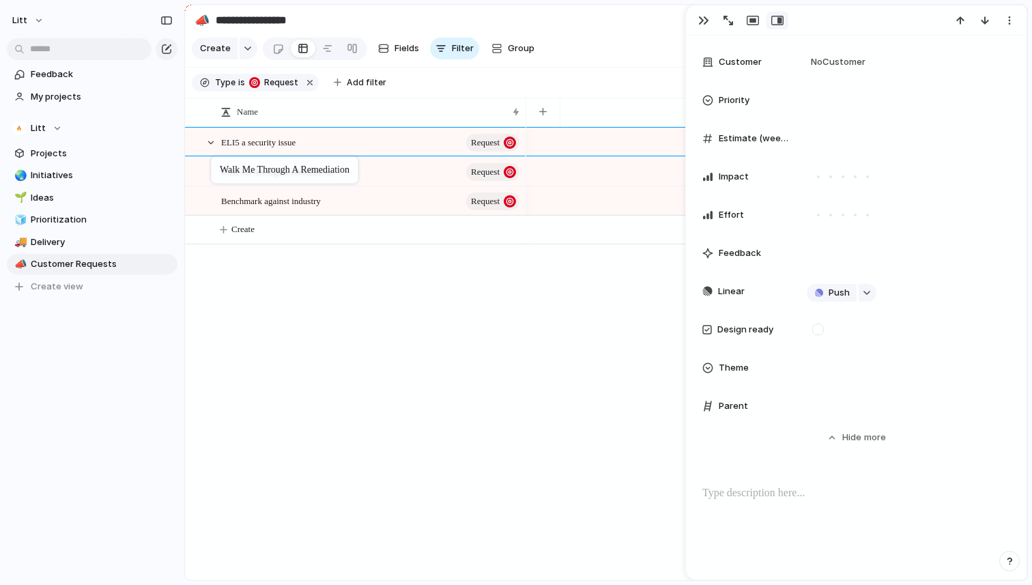
drag, startPoint x: 358, startPoint y: 203, endPoint x: 218, endPoint y: 159, distance: 146.8
click at [453, 362] on div "ELI5 a security issue Request Benchmark against industry Request Walk me throug…" at bounding box center [606, 353] width 842 height 453
click at [709, 20] on button "button" at bounding box center [704, 21] width 22 height 18
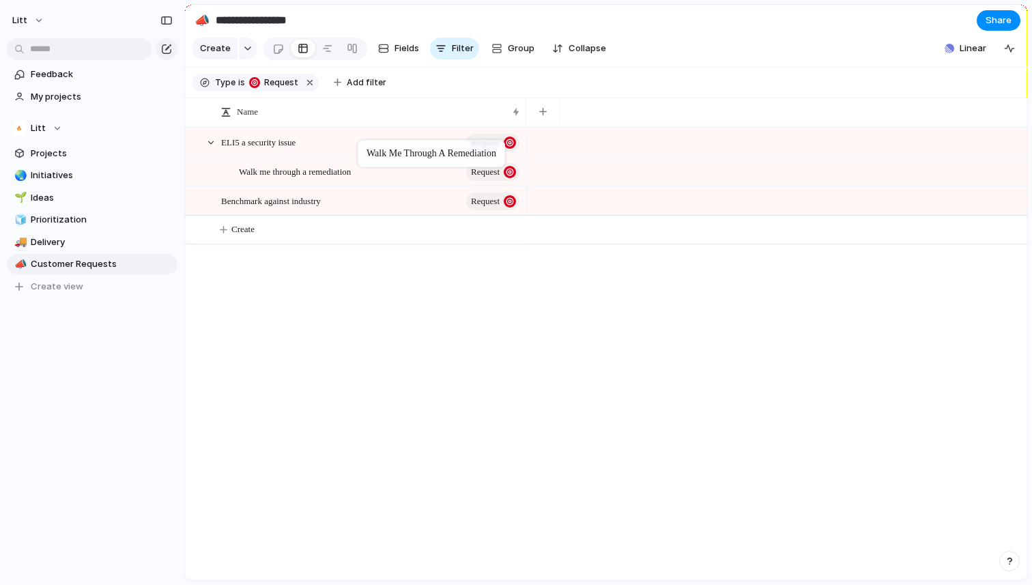
drag, startPoint x: 353, startPoint y: 172, endPoint x: 365, endPoint y: 143, distance: 31.6
drag, startPoint x: 386, startPoint y: 176, endPoint x: 190, endPoint y: 163, distance: 196.4
drag, startPoint x: 399, startPoint y: 173, endPoint x: 263, endPoint y: 231, distance: 148.4
click at [318, 372] on div "ELI5 a security issue Request Benchmark against industry Request Walk me throug…" at bounding box center [606, 353] width 842 height 453
click at [81, 249] on link "🚚 Delivery" at bounding box center [92, 242] width 171 height 20
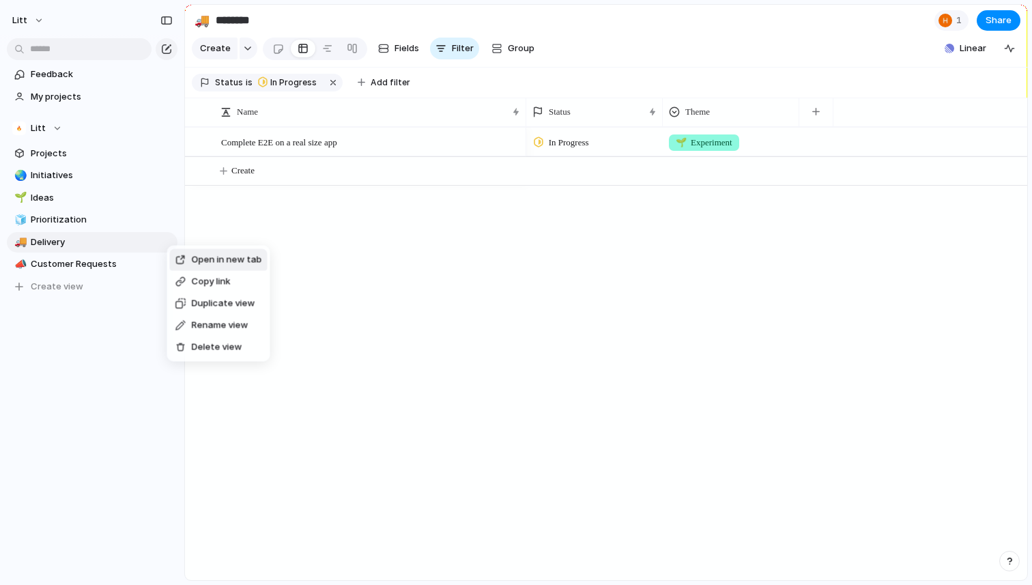
click at [238, 347] on span "Delete view" at bounding box center [217, 348] width 51 height 14
type input "**********"
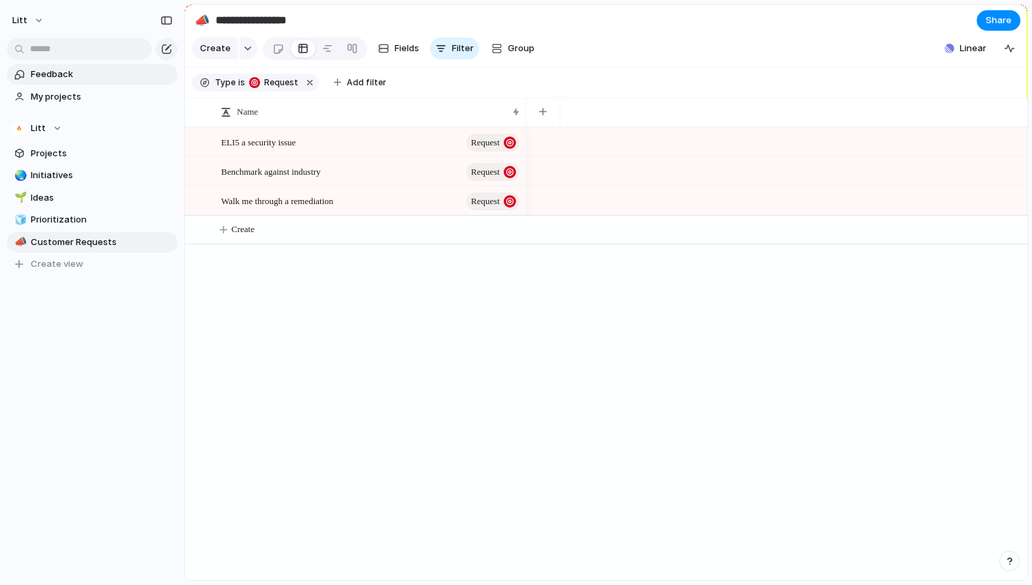
click at [42, 76] on span "Feedback" at bounding box center [102, 75] width 142 height 14
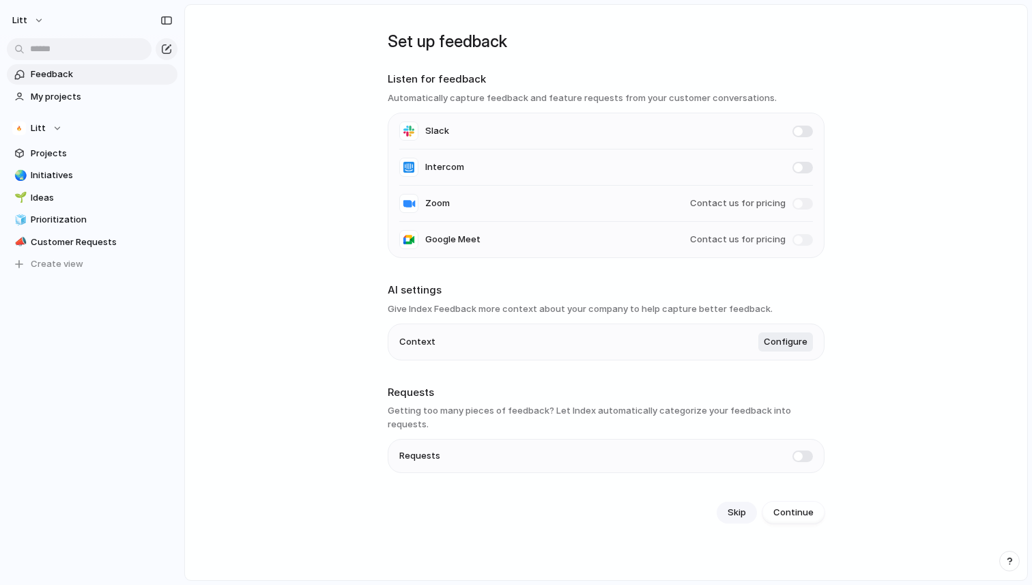
click at [736, 506] on span "Skip" at bounding box center [737, 513] width 18 height 14
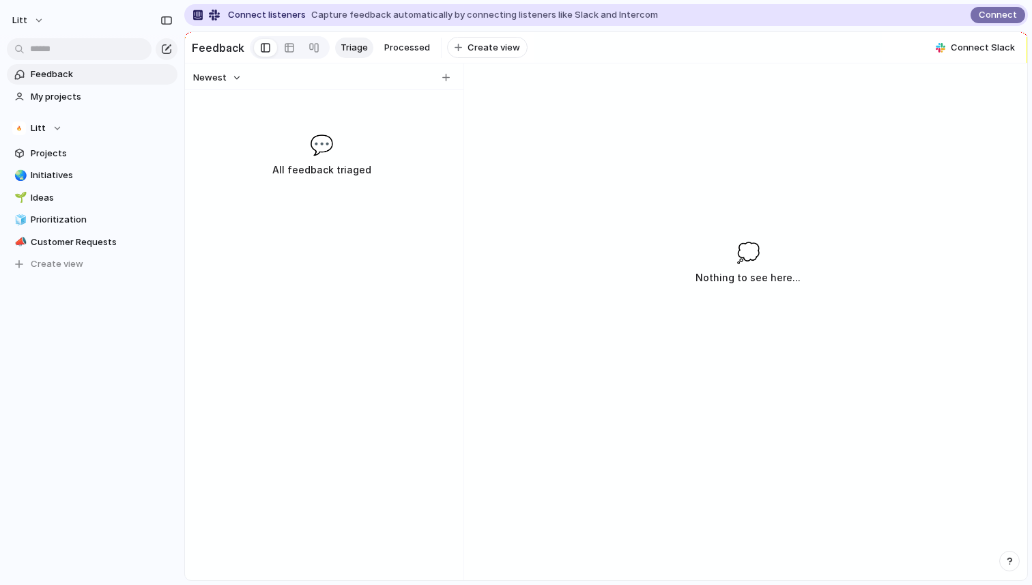
click at [395, 152] on div "💬 All feedback triaged" at bounding box center [322, 154] width 268 height 48
click at [1004, 12] on span "Connect" at bounding box center [998, 15] width 38 height 14
click at [444, 78] on div "button" at bounding box center [446, 78] width 8 height 8
click at [67, 247] on span "Customer Requests" at bounding box center [102, 243] width 142 height 14
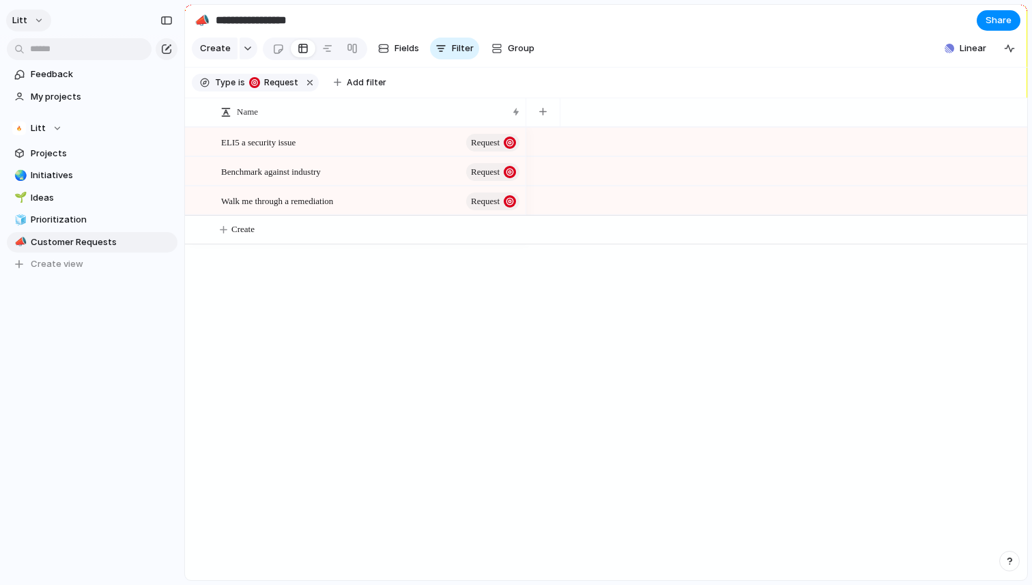
click at [38, 18] on button "Litt" at bounding box center [28, 21] width 45 height 22
click at [52, 53] on span "Settings" at bounding box center [50, 51] width 38 height 14
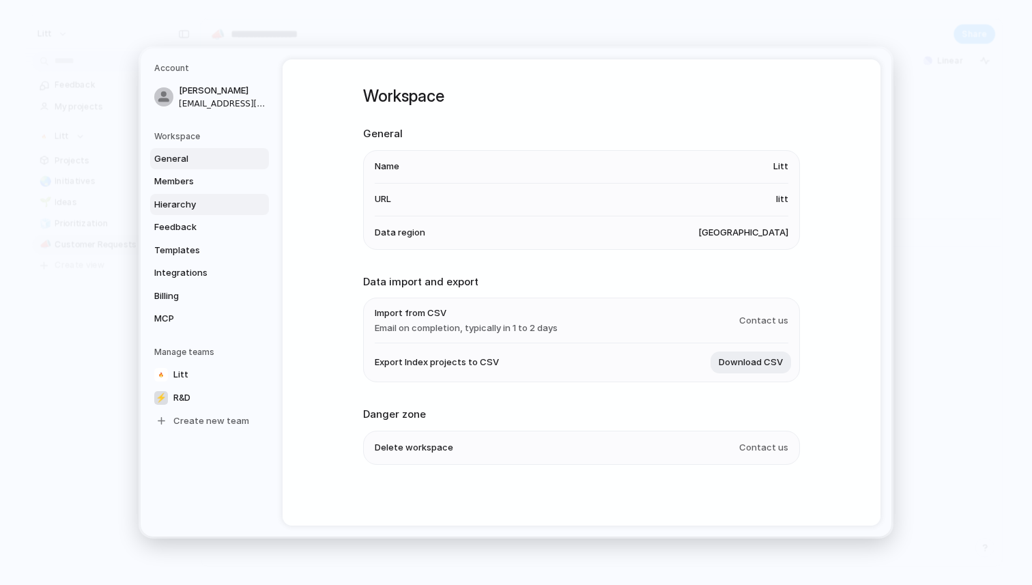
click at [201, 201] on span "Hierarchy" at bounding box center [197, 205] width 87 height 14
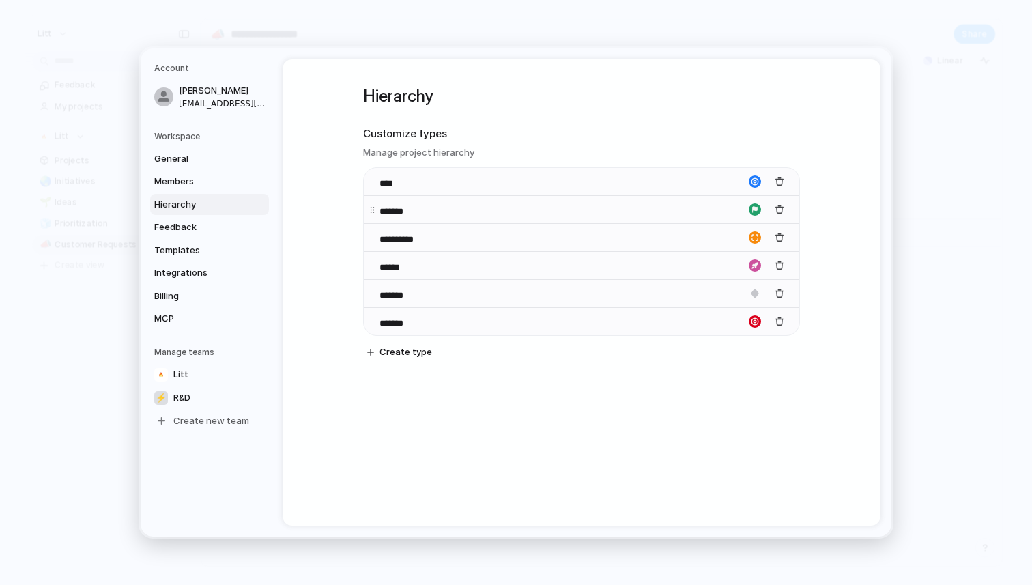
drag, startPoint x: 377, startPoint y: 214, endPoint x: 415, endPoint y: 199, distance: 41.3
click at [415, 199] on div "*******" at bounding box center [582, 209] width 436 height 28
drag, startPoint x: 372, startPoint y: 207, endPoint x: 526, endPoint y: 217, distance: 153.9
click at [526, 217] on body "**********" at bounding box center [516, 292] width 1032 height 585
click at [390, 451] on div "**********" at bounding box center [582, 292] width 598 height 466
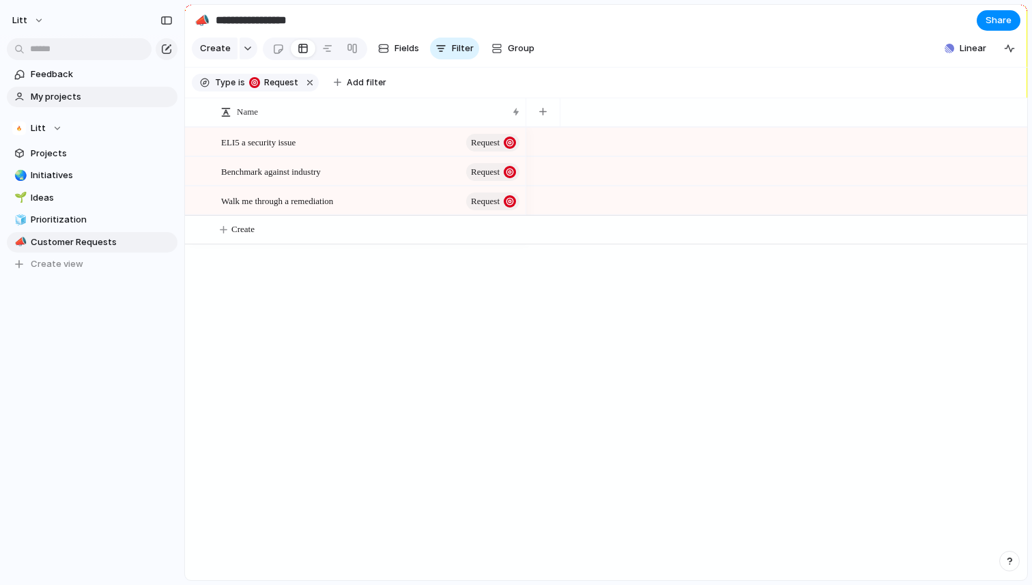
click at [51, 95] on span "My projects" at bounding box center [102, 97] width 142 height 14
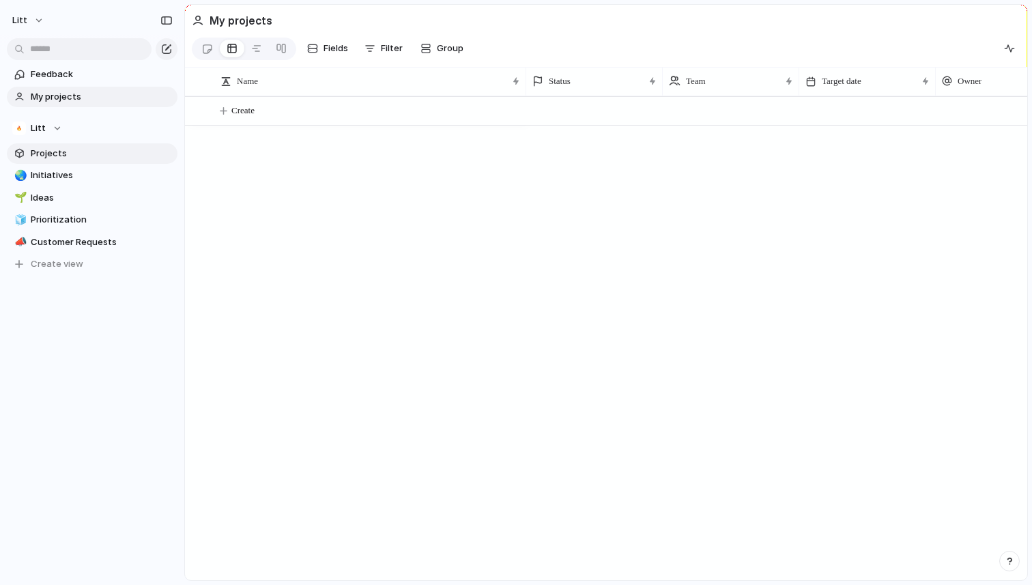
click at [76, 158] on span "Projects" at bounding box center [102, 154] width 142 height 14
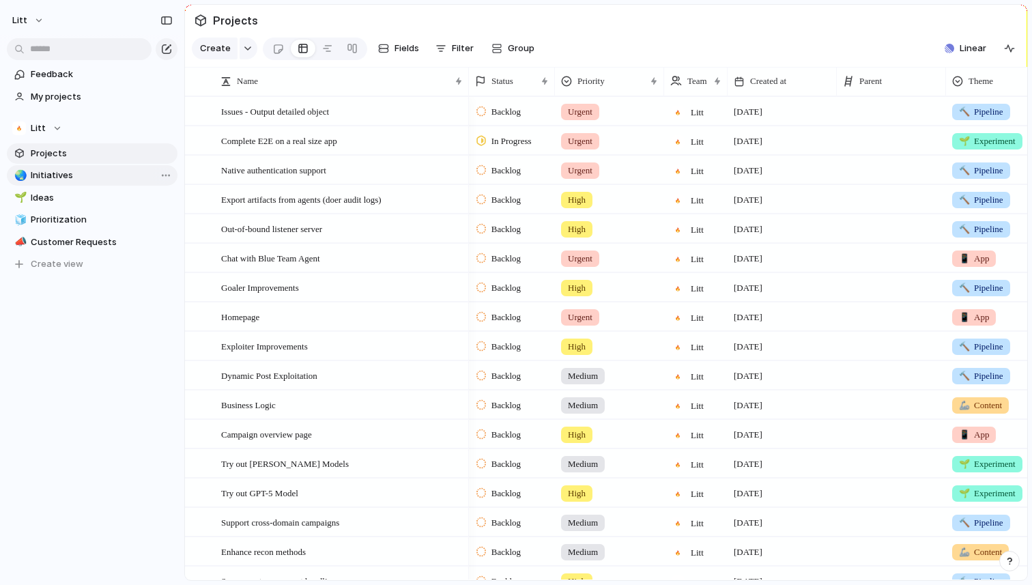
click at [68, 177] on span "Initiatives" at bounding box center [102, 176] width 142 height 14
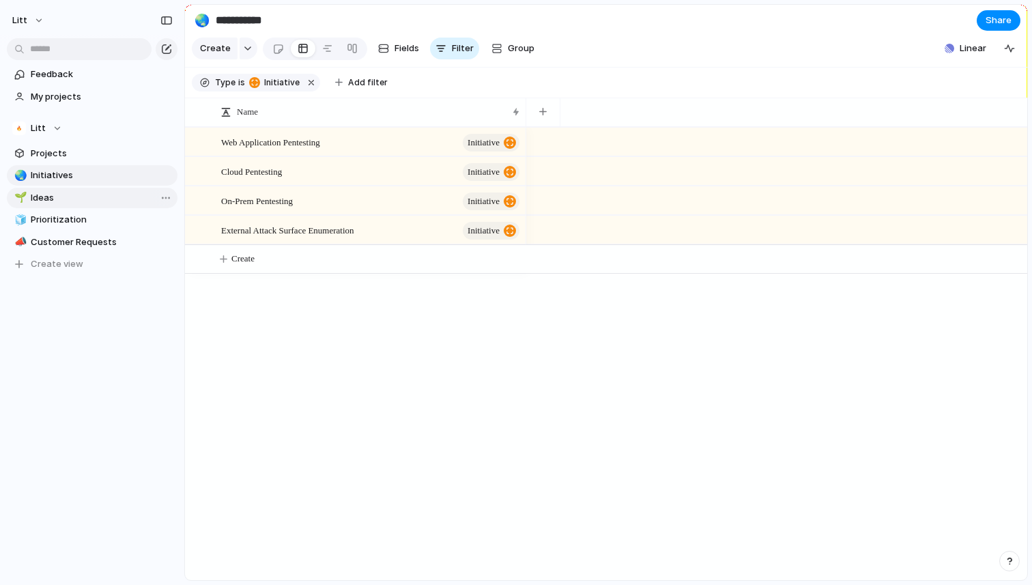
click at [63, 205] on link "🌱 Ideas" at bounding box center [92, 198] width 171 height 20
type input "*****"
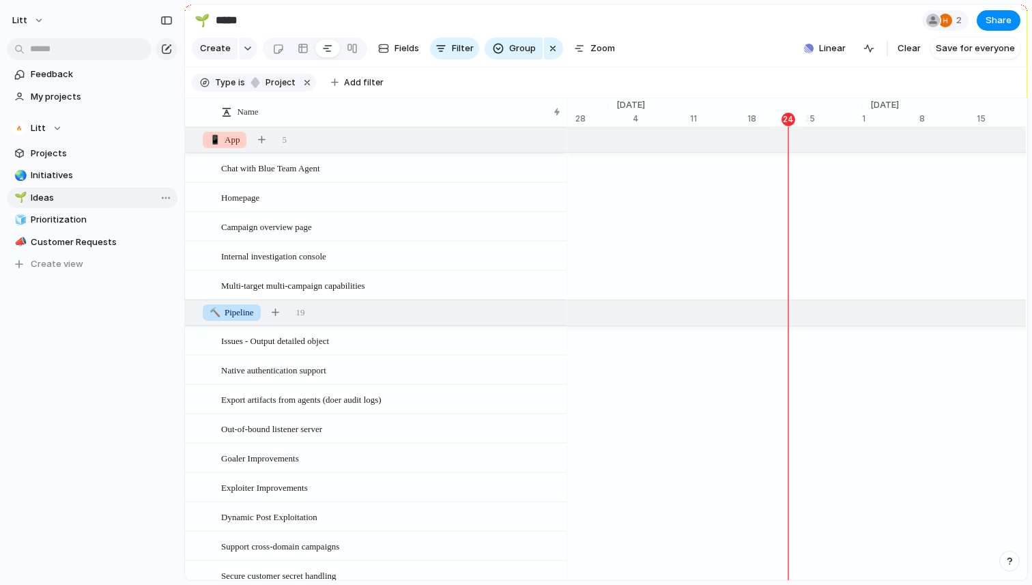
scroll to position [0, 8938]
click at [355, 48] on link at bounding box center [352, 49] width 25 height 22
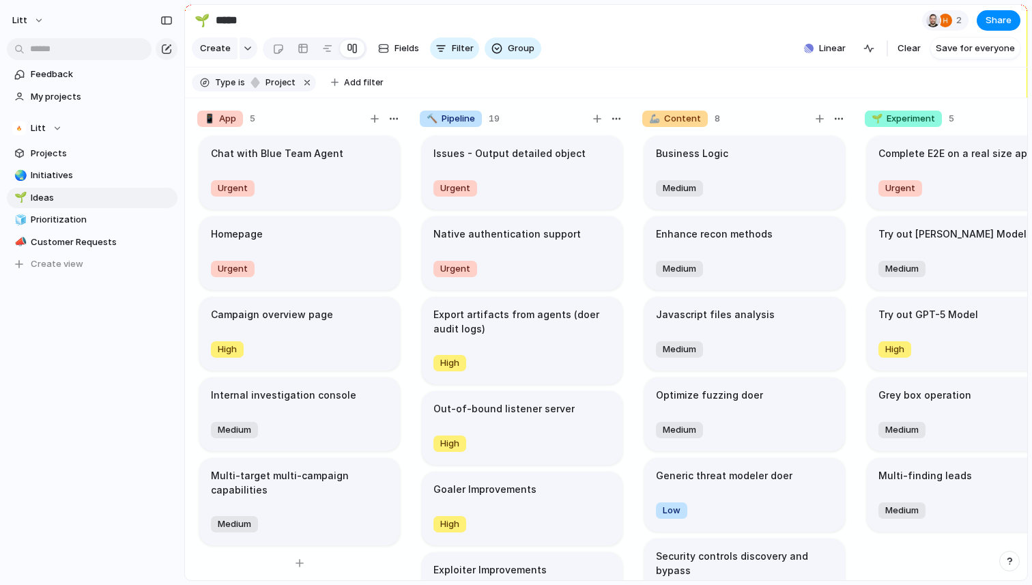
click at [296, 181] on div "Urgent" at bounding box center [299, 188] width 177 height 22
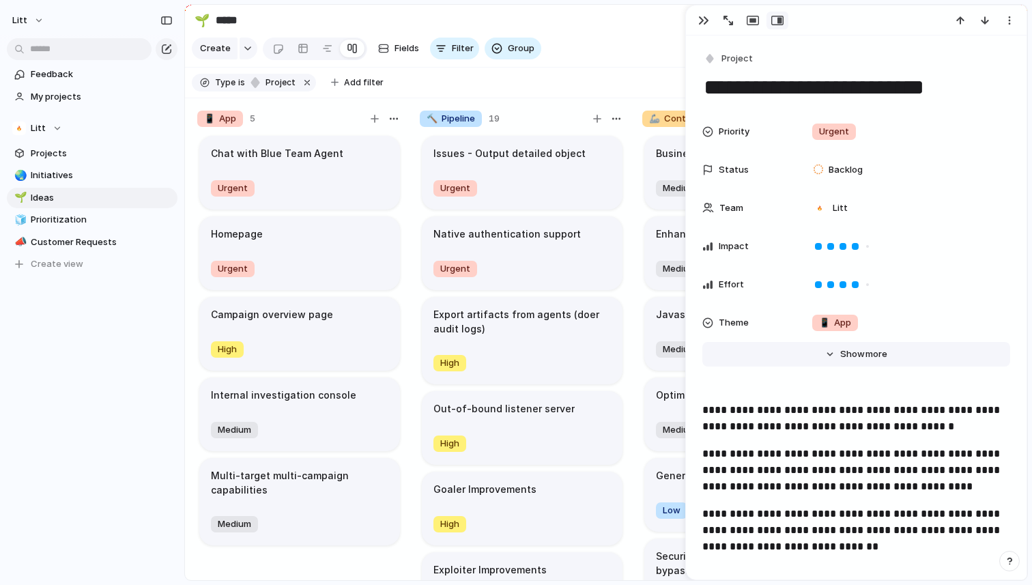
click at [872, 356] on span "more" at bounding box center [877, 354] width 22 height 14
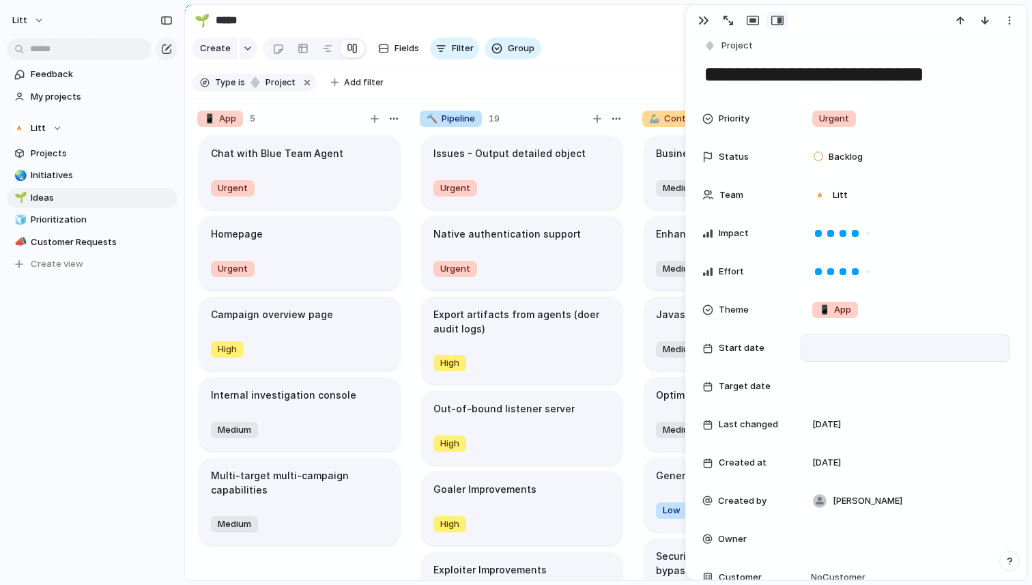
scroll to position [1, 0]
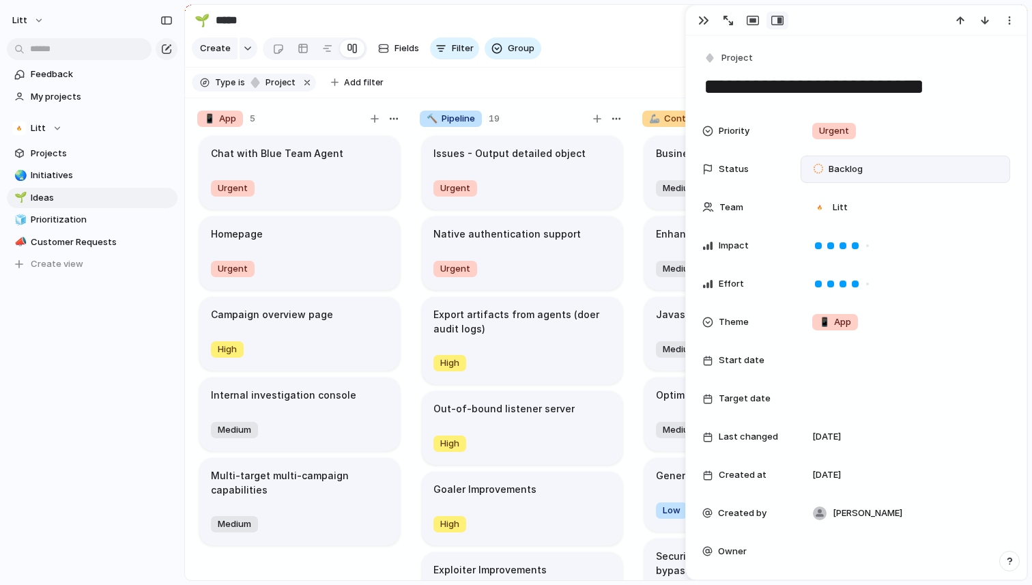
click at [853, 169] on span "Backlog" at bounding box center [846, 169] width 34 height 14
click at [709, 20] on div "Backlog Planned In Progress Completed Canceled" at bounding box center [516, 292] width 1032 height 585
click at [709, 20] on button "button" at bounding box center [704, 21] width 22 height 18
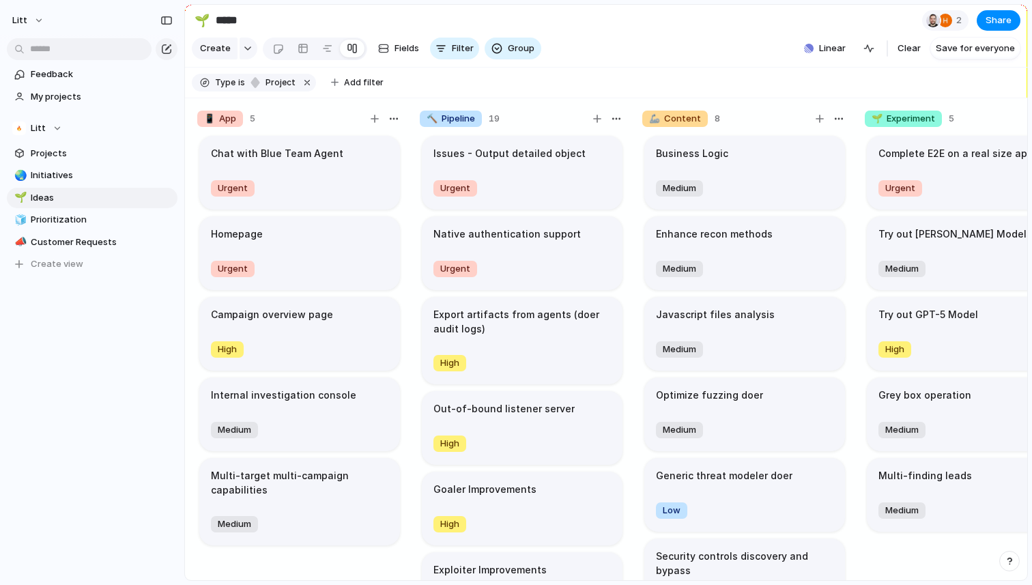
click at [763, 164] on article "Business Logic Medium" at bounding box center [744, 173] width 201 height 74
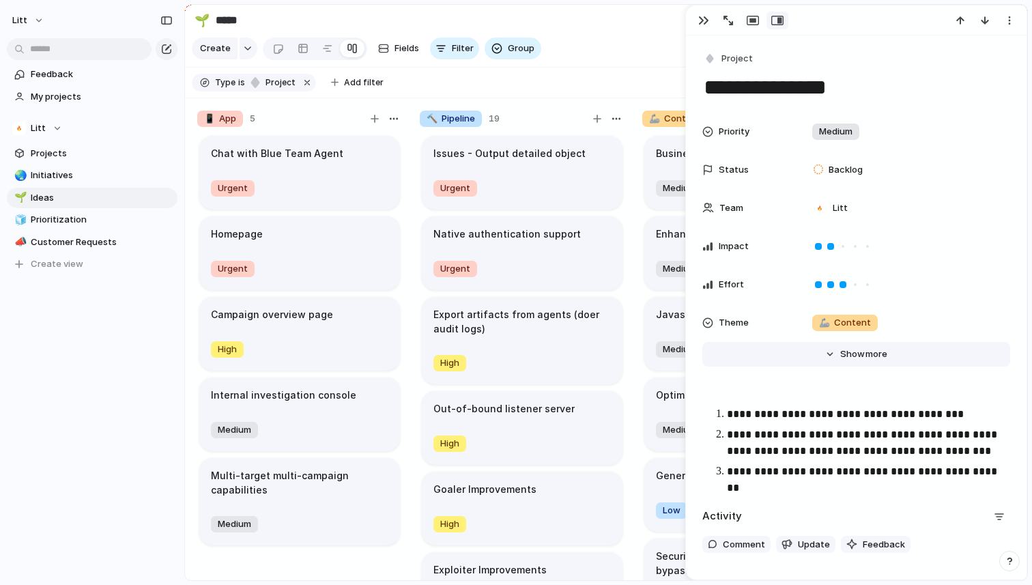
click at [871, 360] on span "more" at bounding box center [877, 354] width 22 height 14
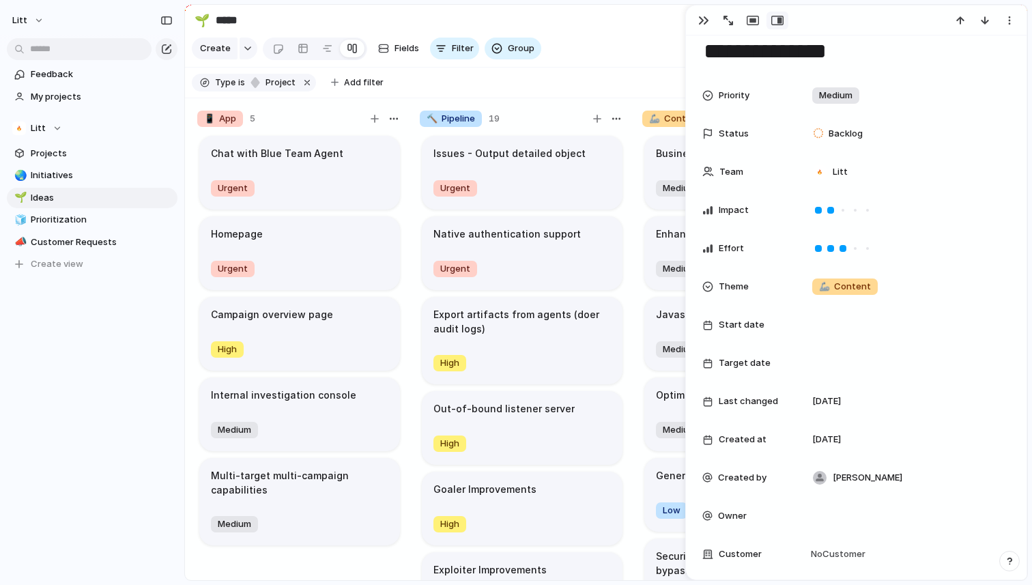
scroll to position [17, 0]
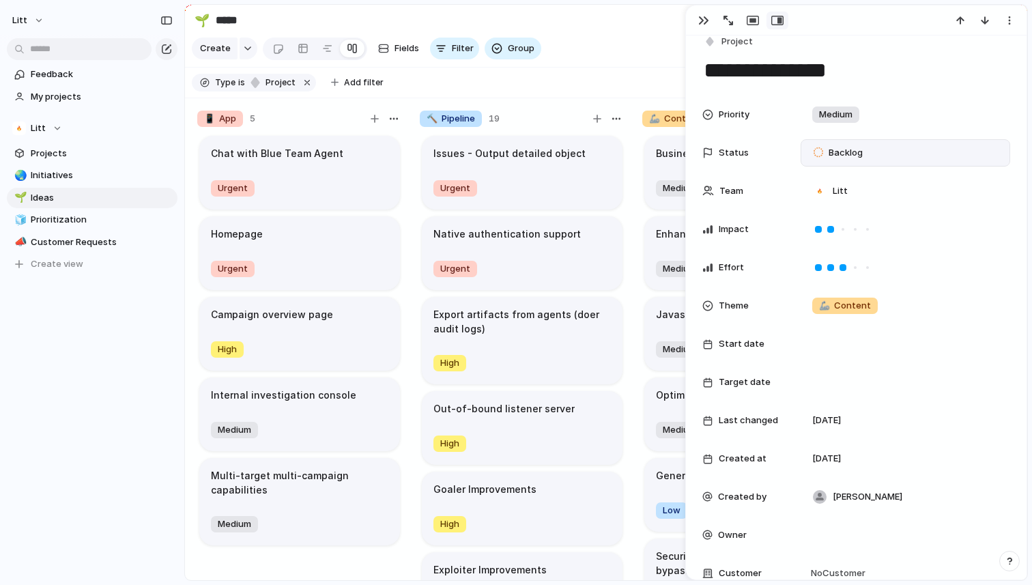
click at [856, 158] on span "Backlog" at bounding box center [846, 153] width 34 height 14
click at [882, 152] on div "Backlog Planned In Progress Completed Canceled" at bounding box center [516, 292] width 1032 height 585
click at [855, 152] on span "Backlog" at bounding box center [846, 153] width 34 height 14
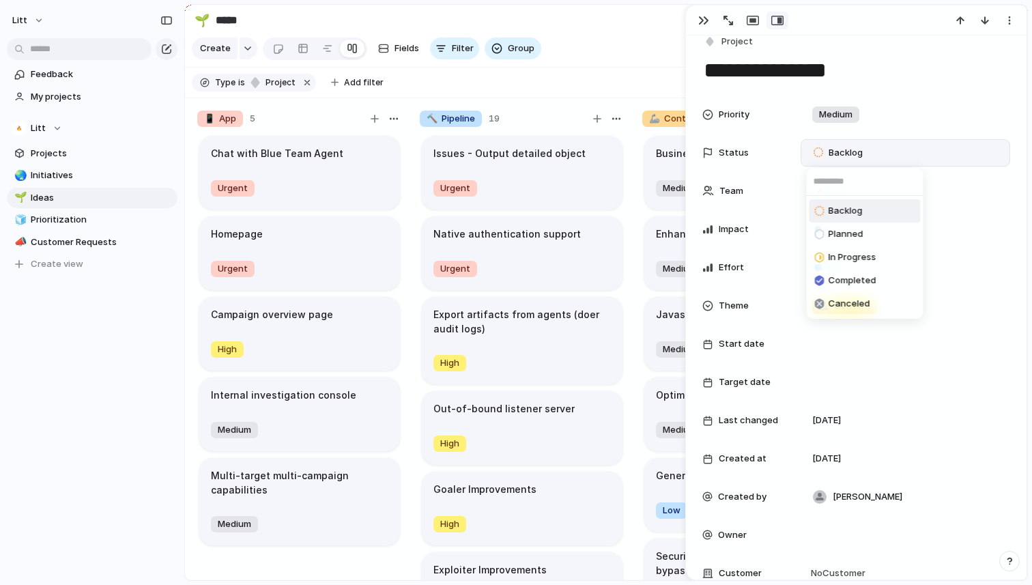
click at [35, 10] on div "Backlog Planned In Progress Completed Canceled" at bounding box center [516, 292] width 1032 height 585
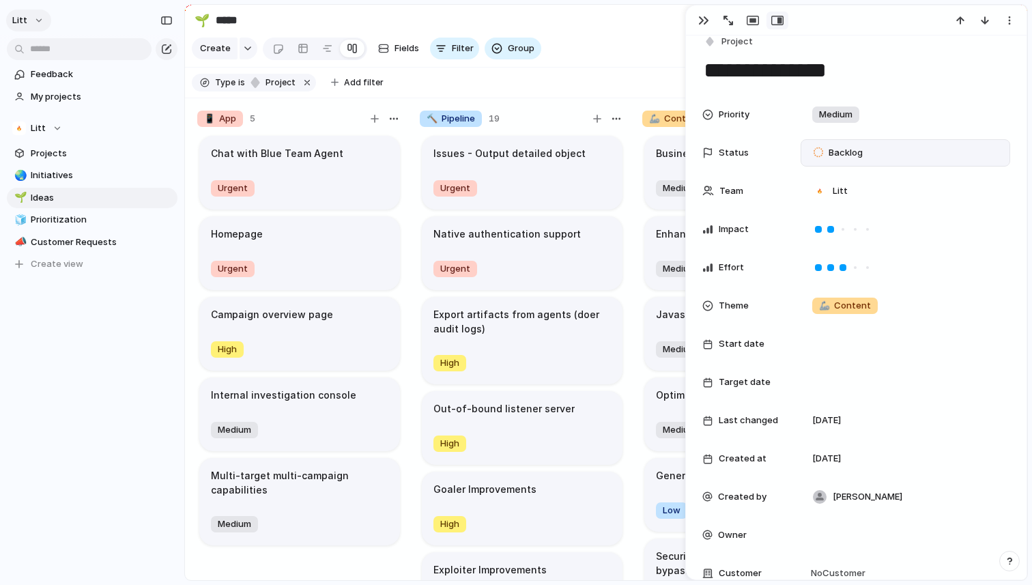
click at [35, 16] on button "Litt" at bounding box center [28, 21] width 45 height 22
click at [65, 56] on span "Settings" at bounding box center [50, 51] width 38 height 14
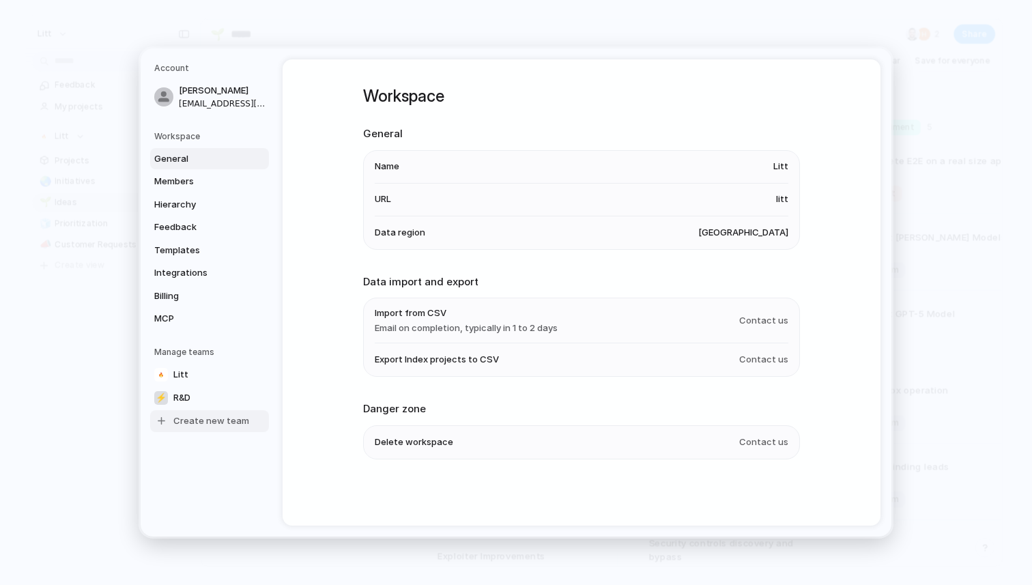
click at [195, 423] on span "Create new team" at bounding box center [211, 421] width 76 height 14
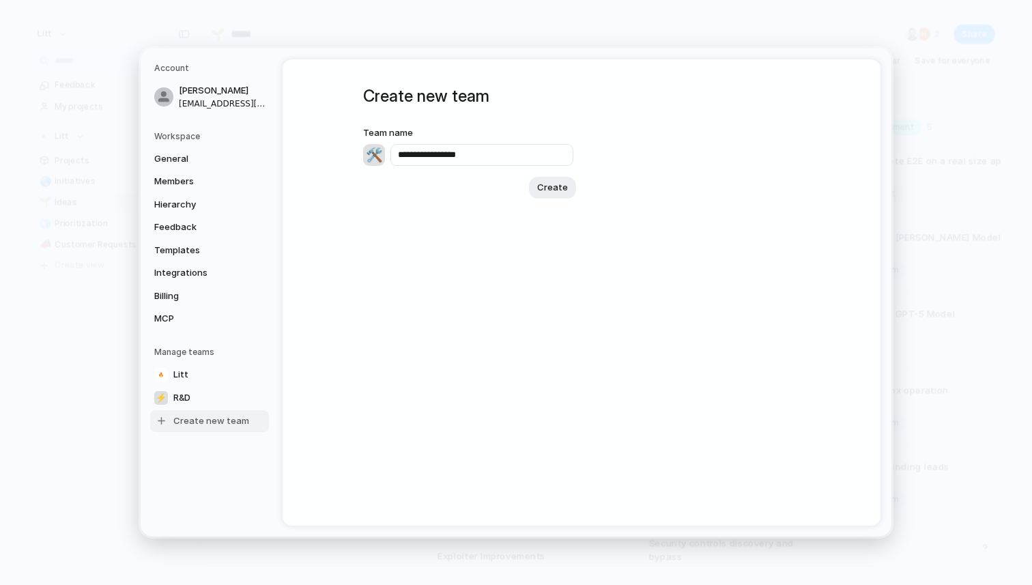
type input "**********"
click at [375, 159] on div "🛠️" at bounding box center [374, 155] width 22 height 22
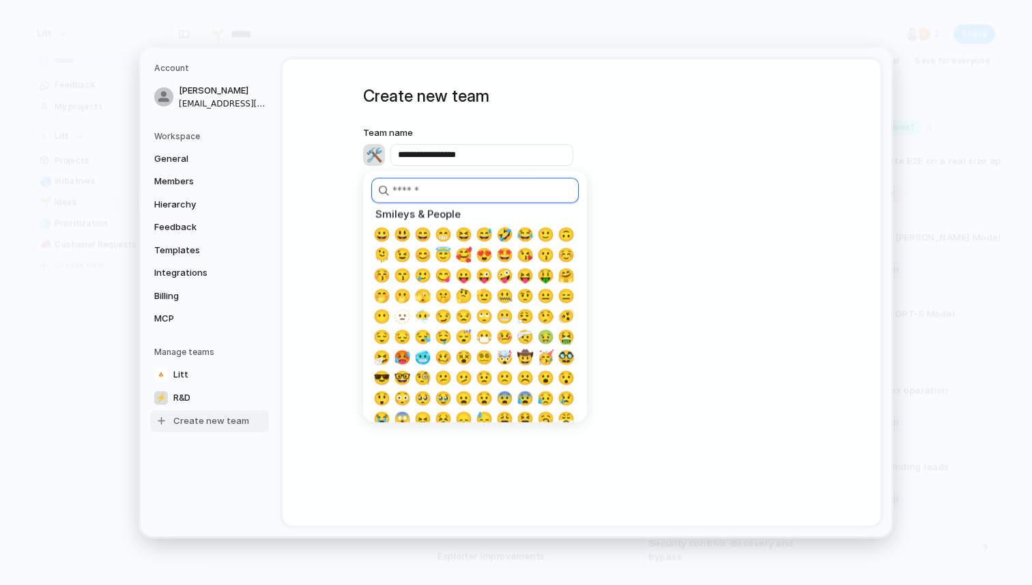
click at [418, 198] on input "search" at bounding box center [475, 190] width 208 height 25
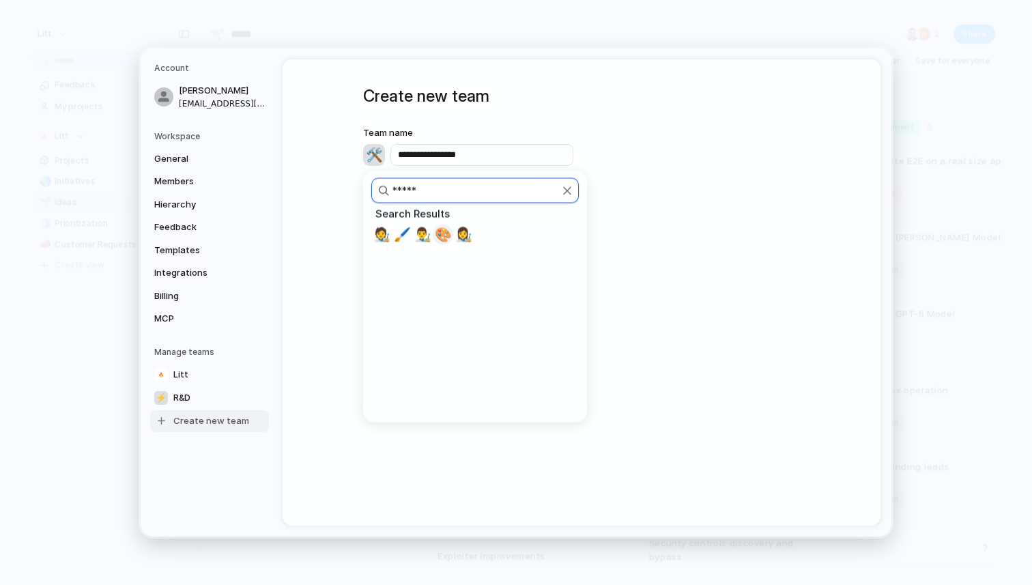
type input "*****"
click at [444, 236] on span "🎨" at bounding box center [443, 235] width 17 height 16
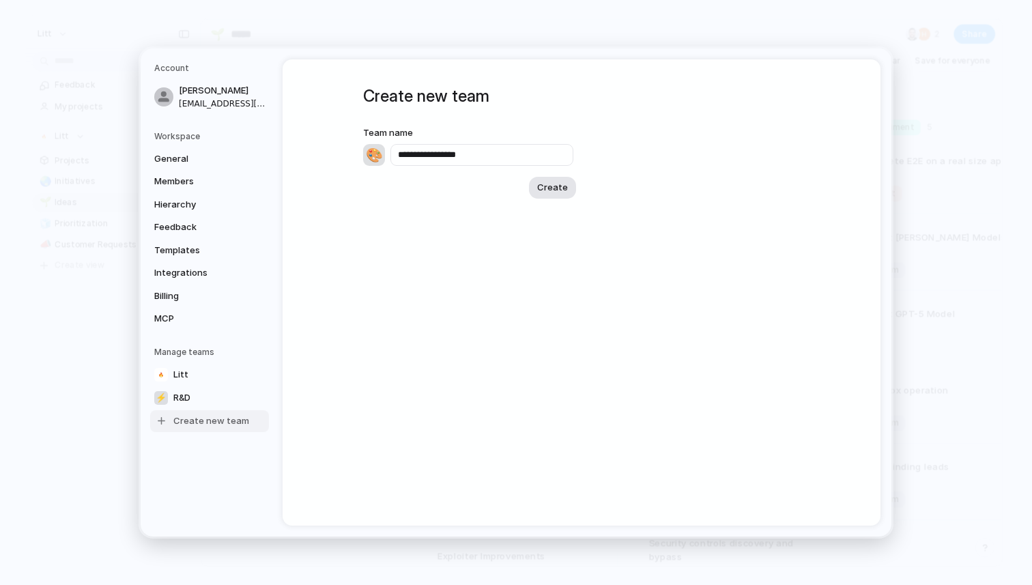
click at [547, 190] on span "Create" at bounding box center [552, 188] width 31 height 14
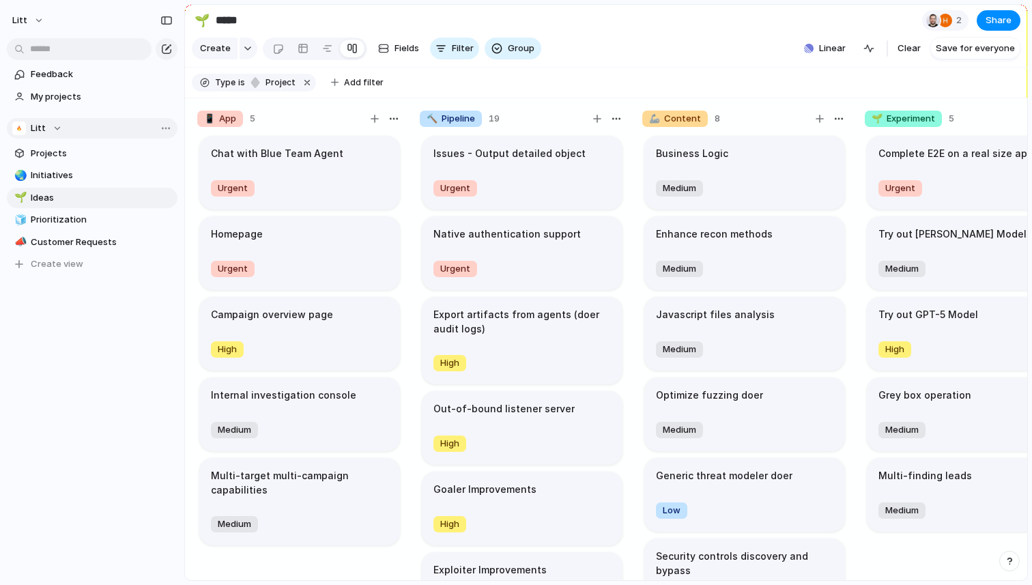
click at [49, 126] on div "Litt" at bounding box center [37, 129] width 50 height 14
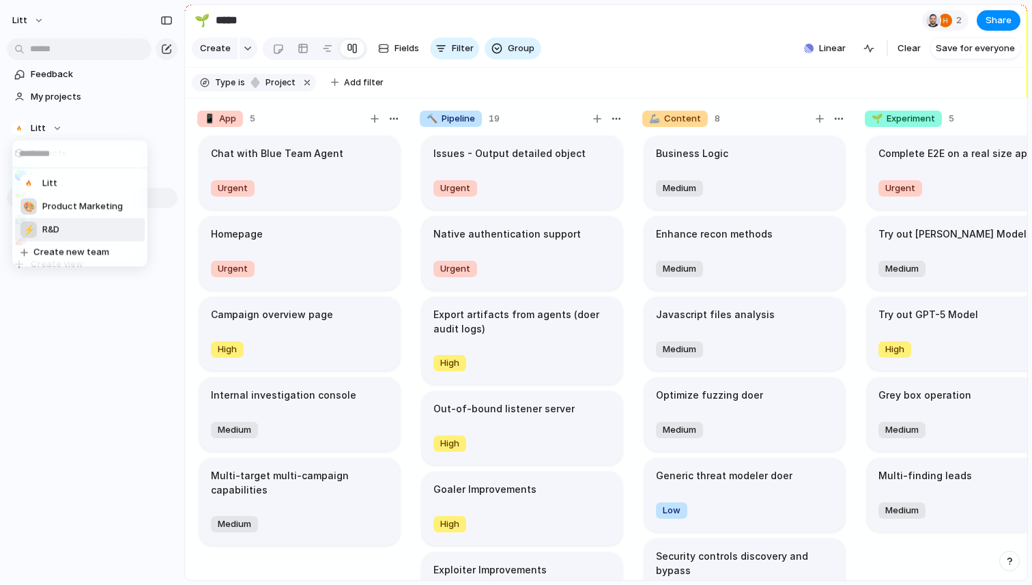
click at [67, 225] on li "⚡ R&D" at bounding box center [80, 229] width 130 height 23
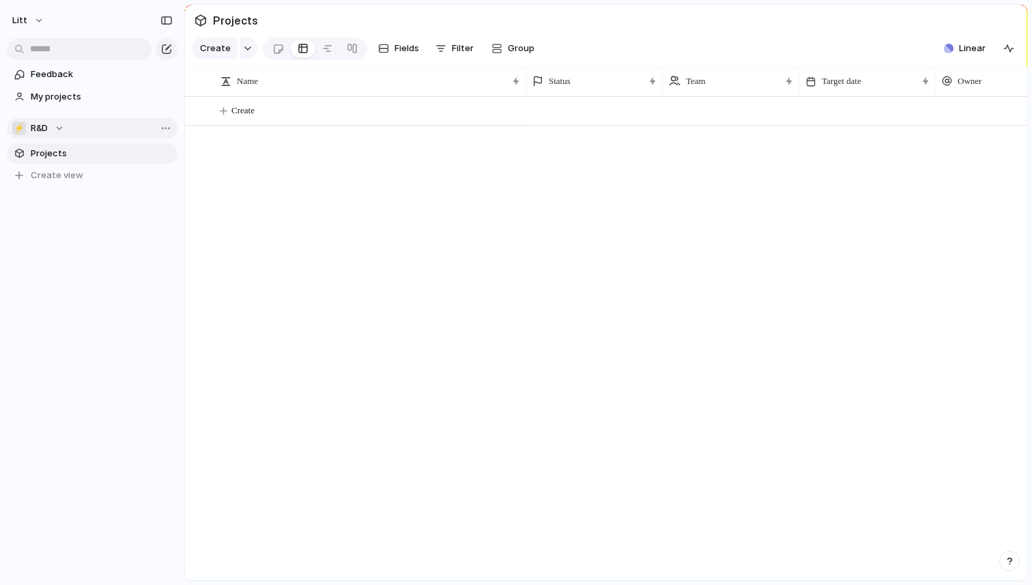
click at [44, 134] on button "⚡ R&D" at bounding box center [92, 128] width 171 height 20
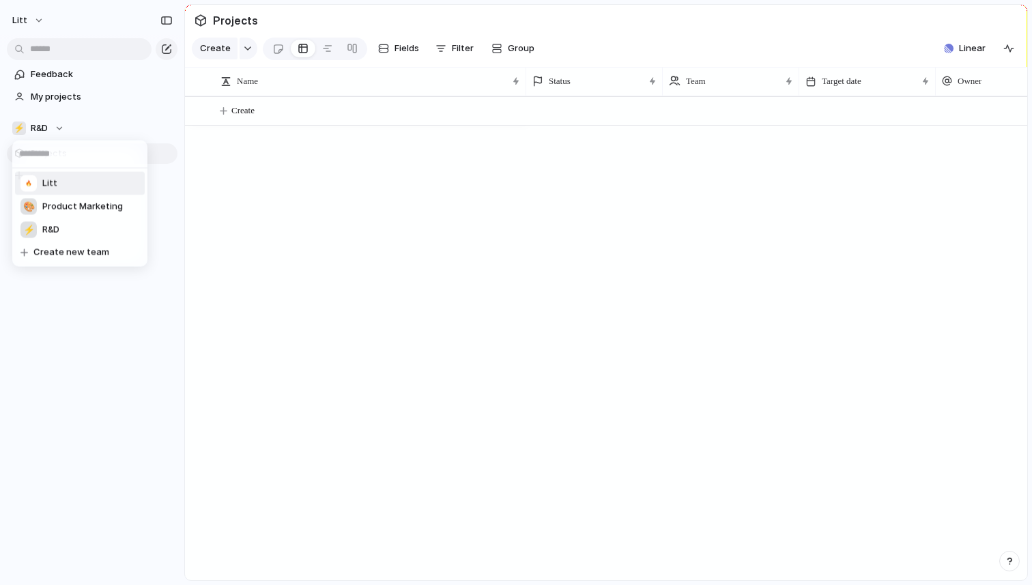
click at [62, 179] on li "Litt" at bounding box center [80, 183] width 130 height 23
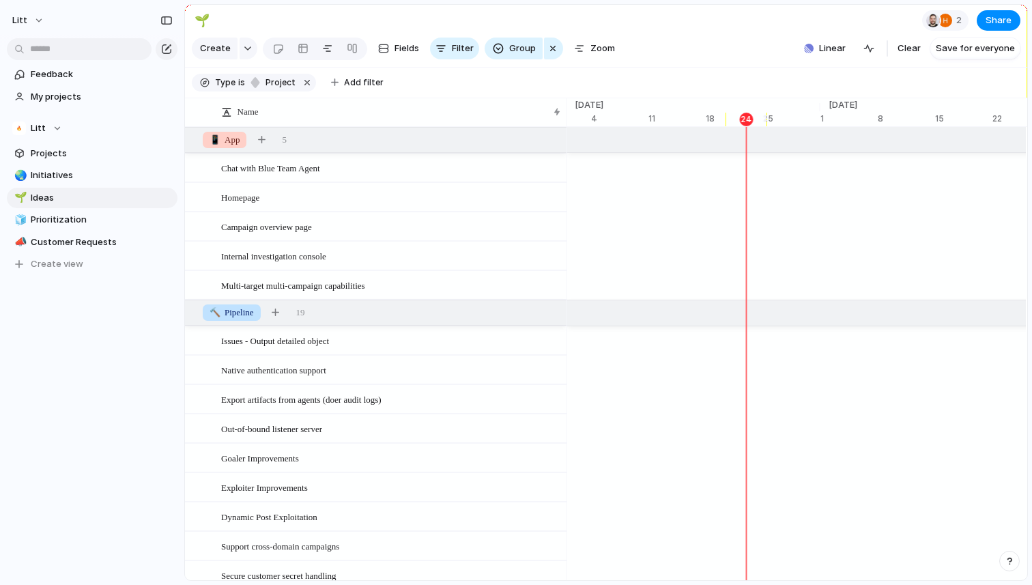
scroll to position [0, 8979]
click at [399, 55] on span "Fields" at bounding box center [407, 49] width 25 height 14
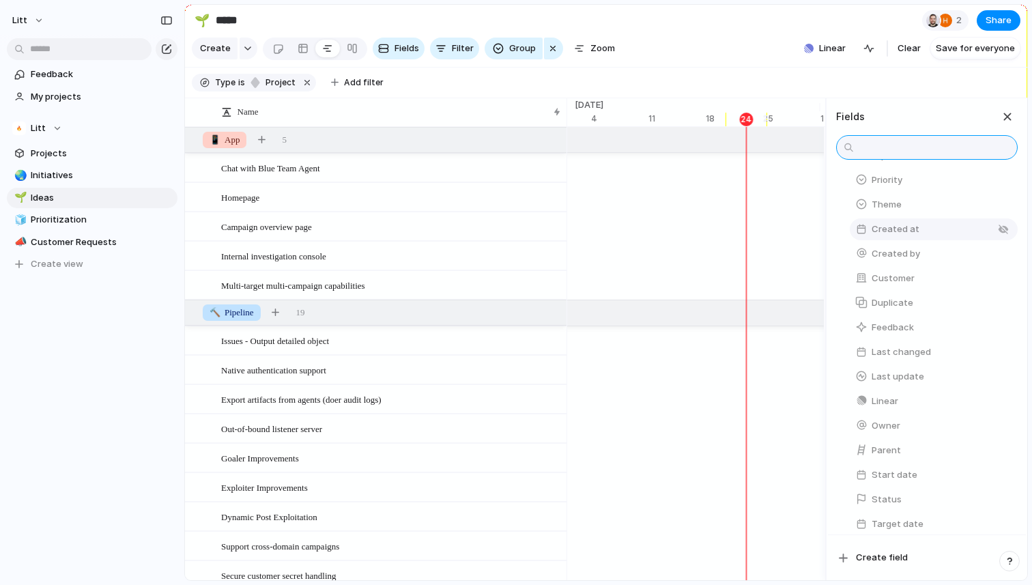
scroll to position [194, 0]
click at [914, 494] on button "Status" at bounding box center [934, 496] width 168 height 22
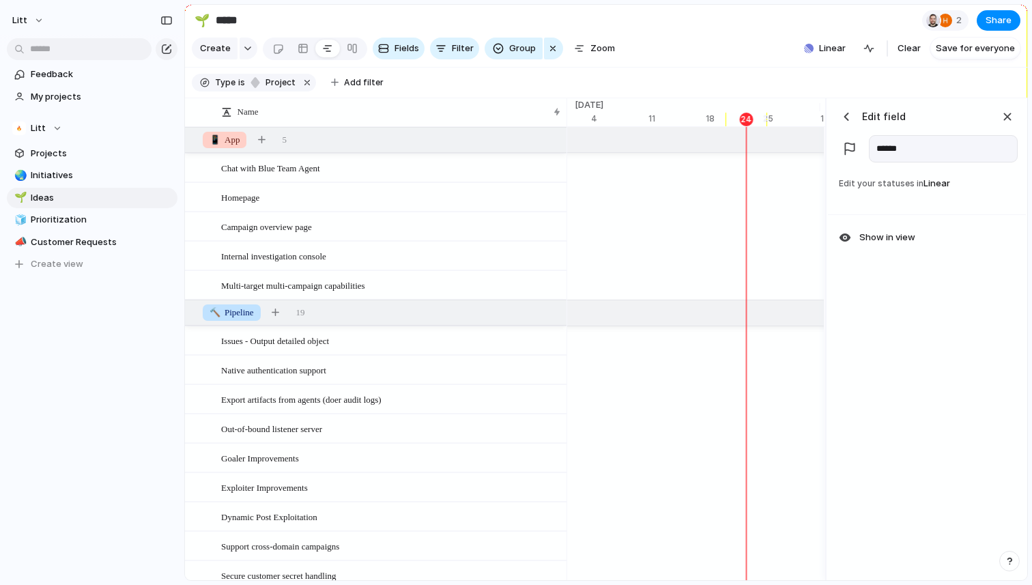
click at [844, 117] on div "button" at bounding box center [847, 117] width 14 height 14
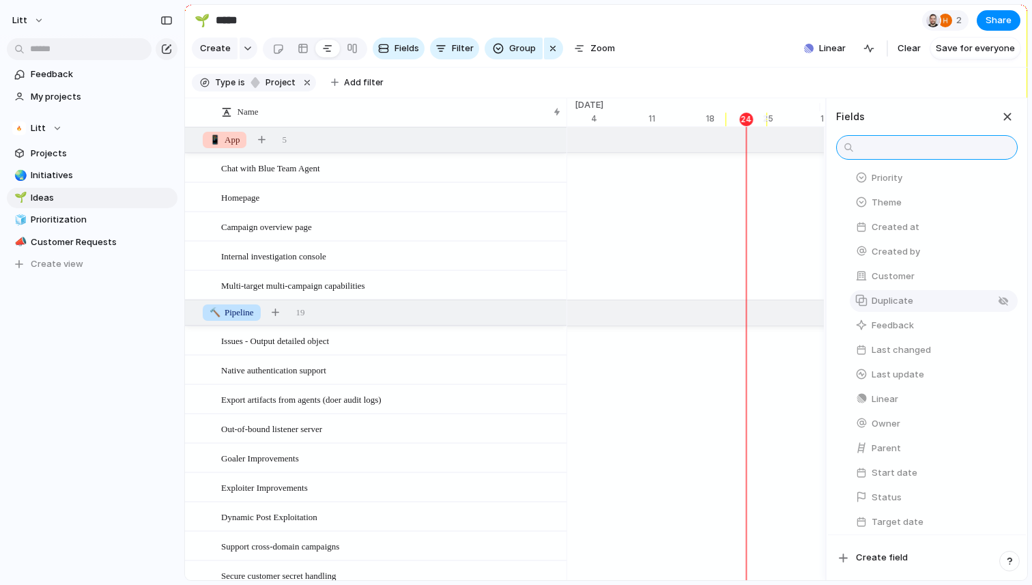
scroll to position [216, 0]
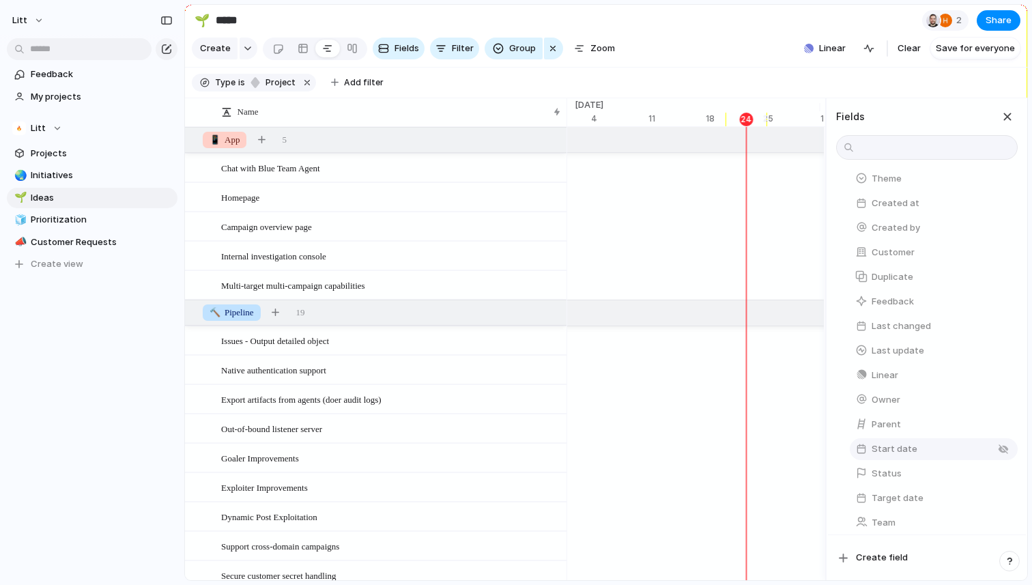
drag, startPoint x: 905, startPoint y: 473, endPoint x: 928, endPoint y: 459, distance: 27.9
click at [928, 459] on div "Design ready Effort Estimate (weeks) Impact Priority Theme Created at Created b…" at bounding box center [928, 290] width 179 height 492
click at [1001, 470] on div "button" at bounding box center [1003, 473] width 11 height 11
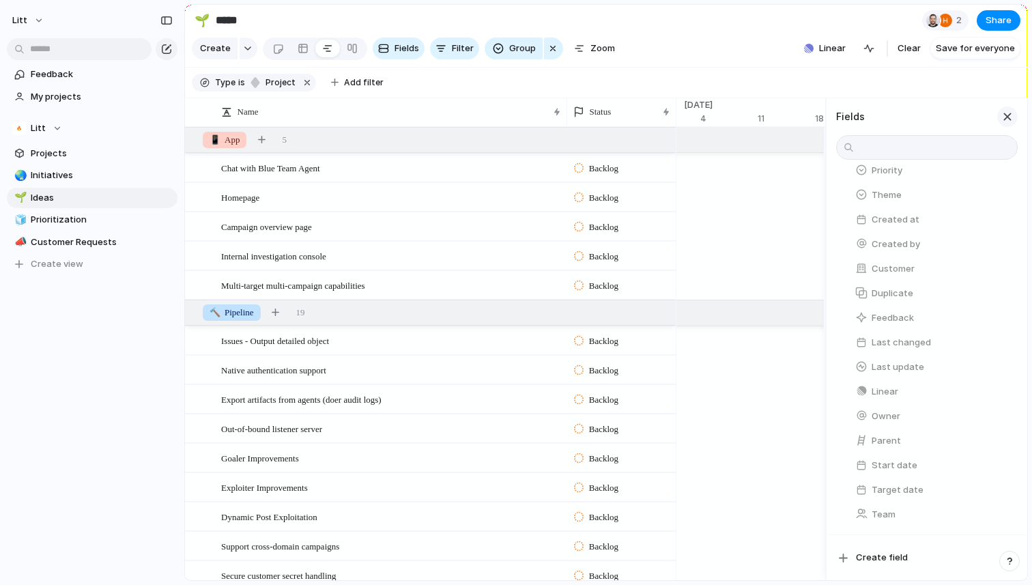
click at [1010, 115] on div "button" at bounding box center [1007, 116] width 15 height 15
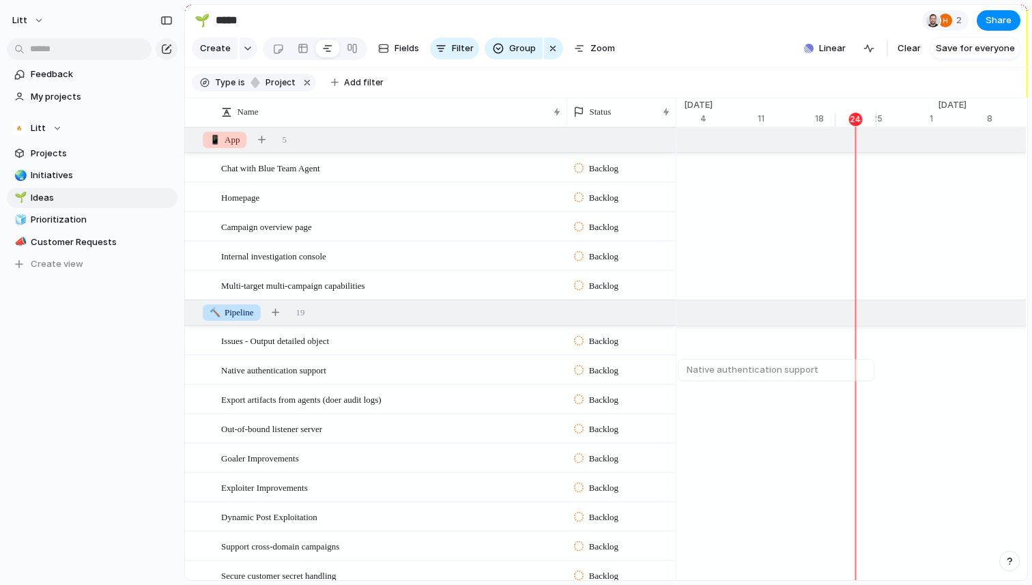
scroll to position [29, 0]
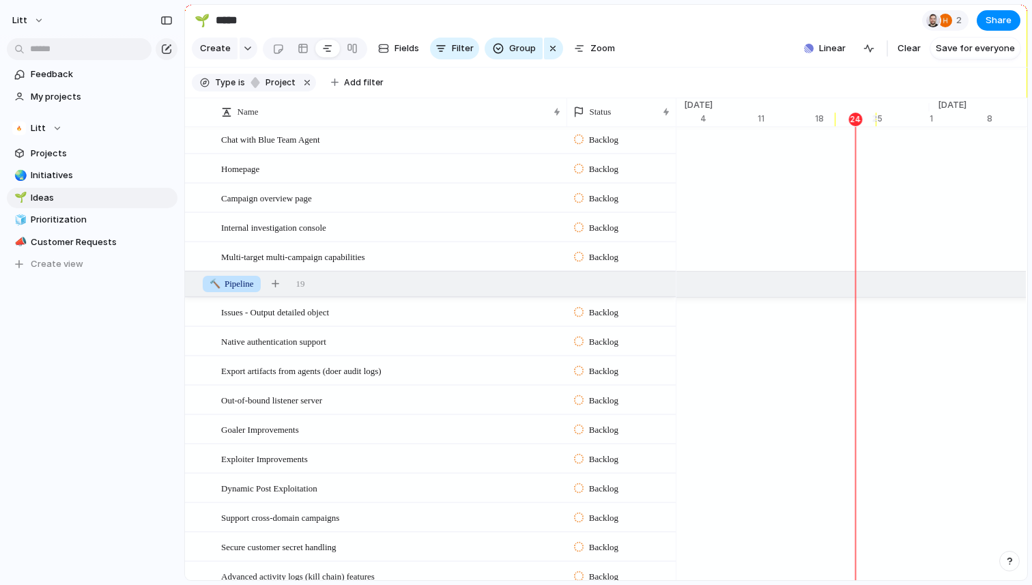
click at [611, 311] on span "Backlog" at bounding box center [603, 313] width 29 height 14
click at [612, 399] on span "Planned" at bounding box center [606, 393] width 35 height 14
click at [614, 399] on span "Backlog" at bounding box center [603, 401] width 29 height 14
click at [602, 480] on span "Planned" at bounding box center [606, 481] width 35 height 14
click at [619, 430] on span "Backlog" at bounding box center [603, 430] width 29 height 14
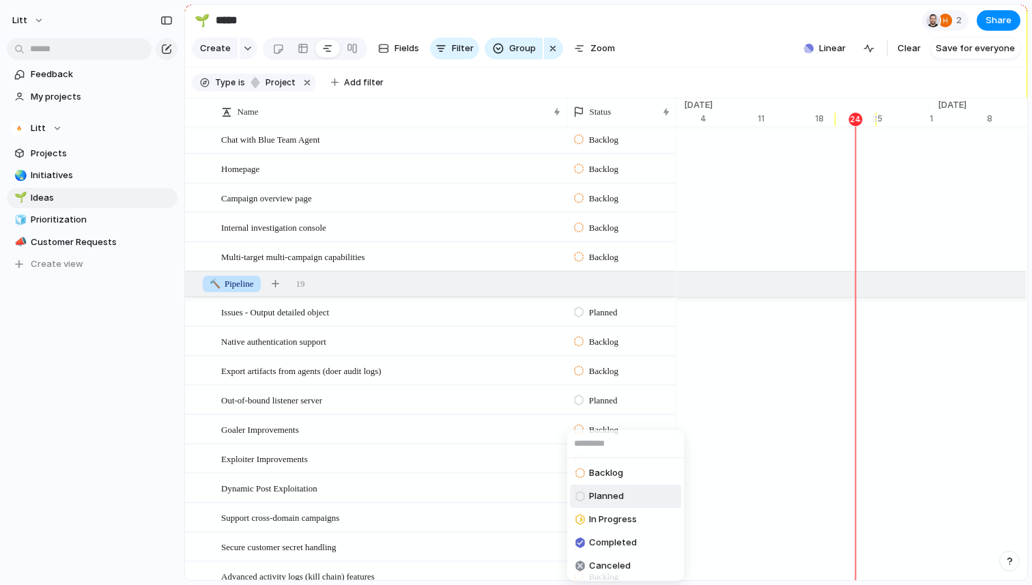
click at [623, 488] on li "Planned" at bounding box center [625, 496] width 111 height 23
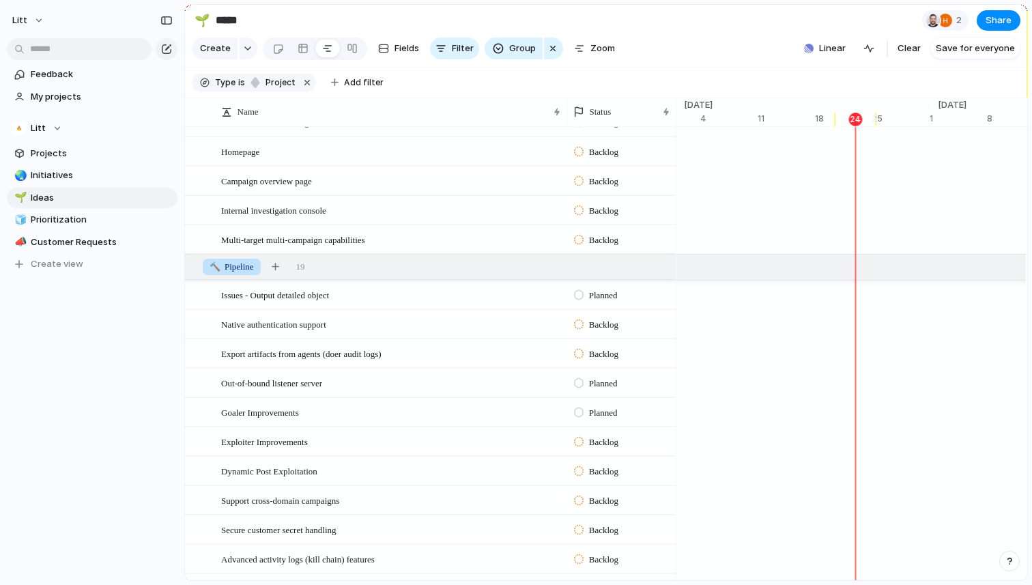
scroll to position [0, 0]
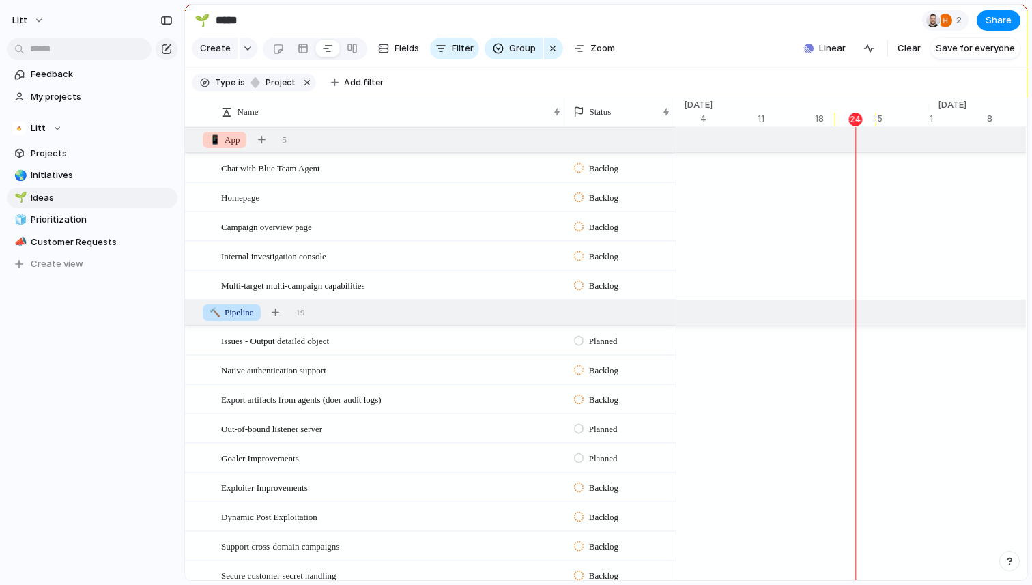
click at [596, 333] on div "Planned" at bounding box center [598, 341] width 48 height 16
click at [130, 425] on div "Backlog Planned In Progress Completed Canceled" at bounding box center [516, 292] width 1032 height 585
click at [404, 53] on span "Fields" at bounding box center [407, 49] width 25 height 14
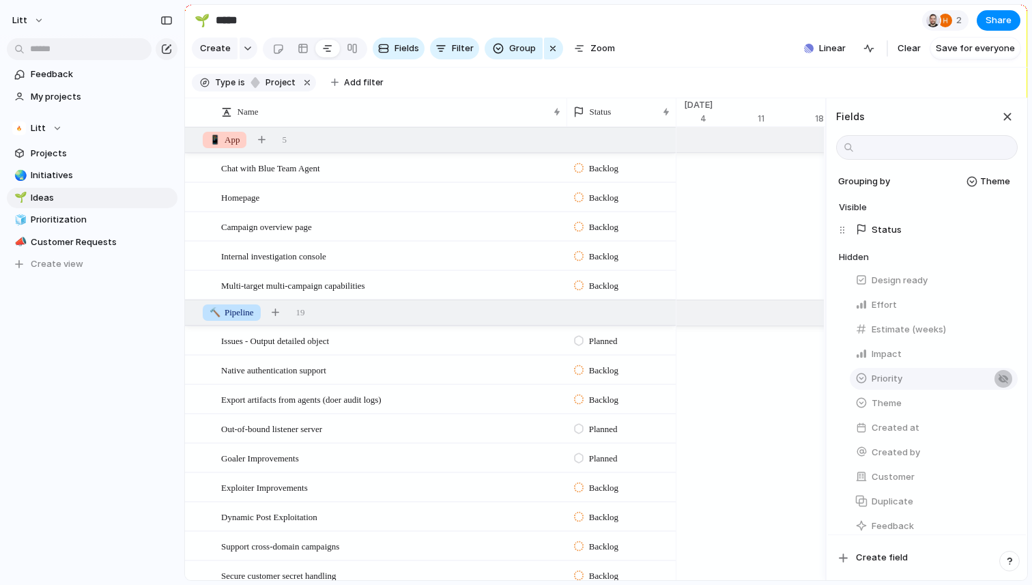
click at [1006, 380] on div "button" at bounding box center [1003, 378] width 11 height 11
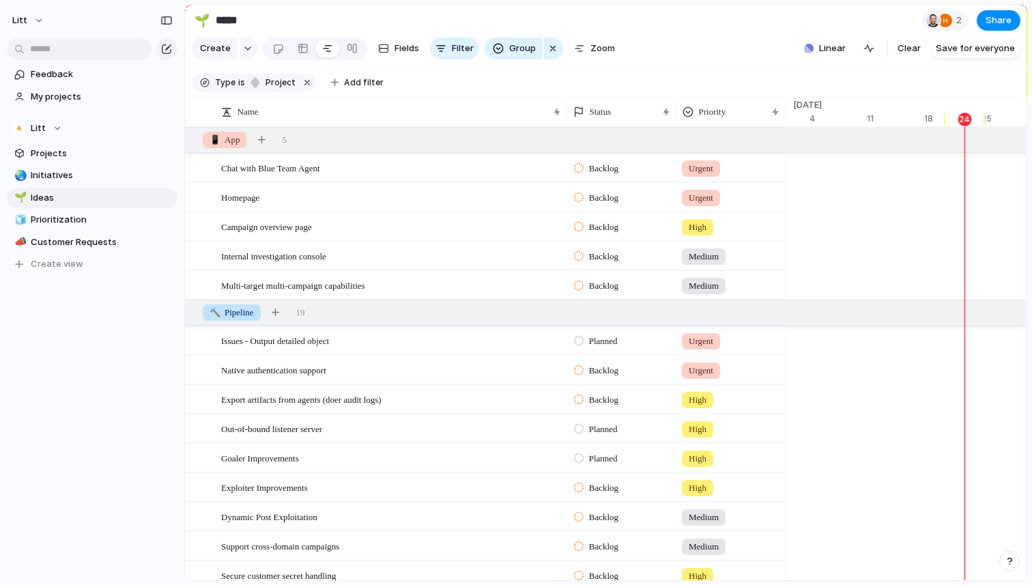
click at [725, 37] on section "Create Fields Filter Group Zoom Linear Clear Save for everyone" at bounding box center [606, 51] width 842 height 33
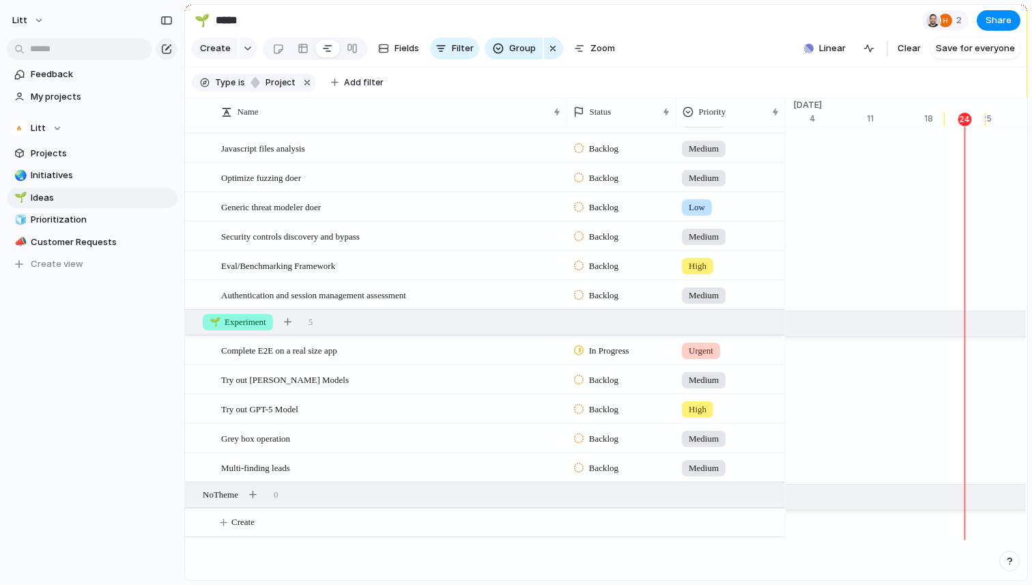
scroll to position [842, 0]
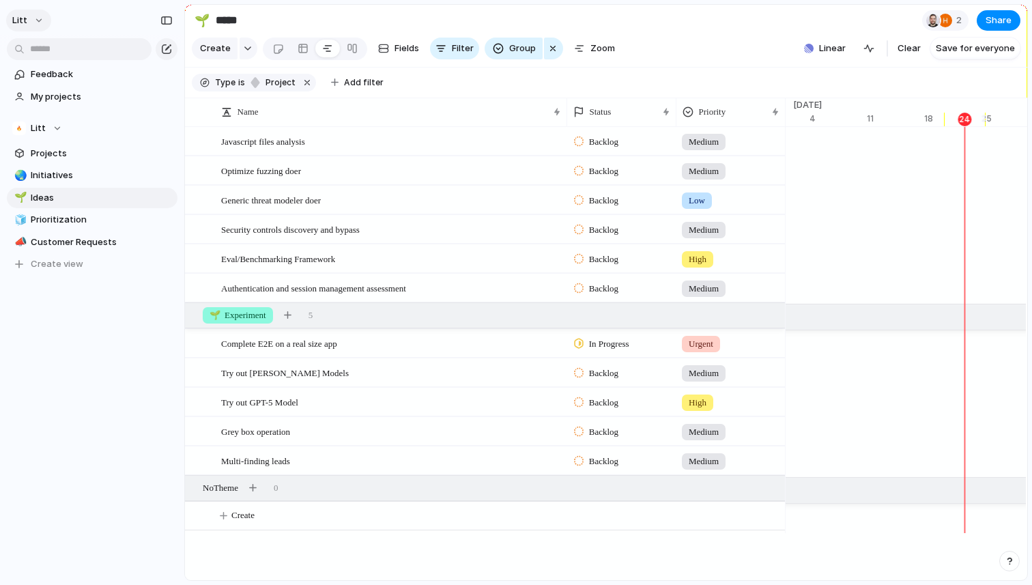
click at [40, 18] on button "Litt" at bounding box center [28, 21] width 45 height 22
click at [53, 51] on span "Settings" at bounding box center [50, 51] width 38 height 14
click at [50, 127] on div "Litt" at bounding box center [37, 129] width 50 height 14
click at [81, 408] on div "Litt 🎨 Product Marketing ⚡ R&D Create new team" at bounding box center [516, 292] width 1032 height 585
click at [181, 154] on span "Team settings" at bounding box center [205, 157] width 62 height 14
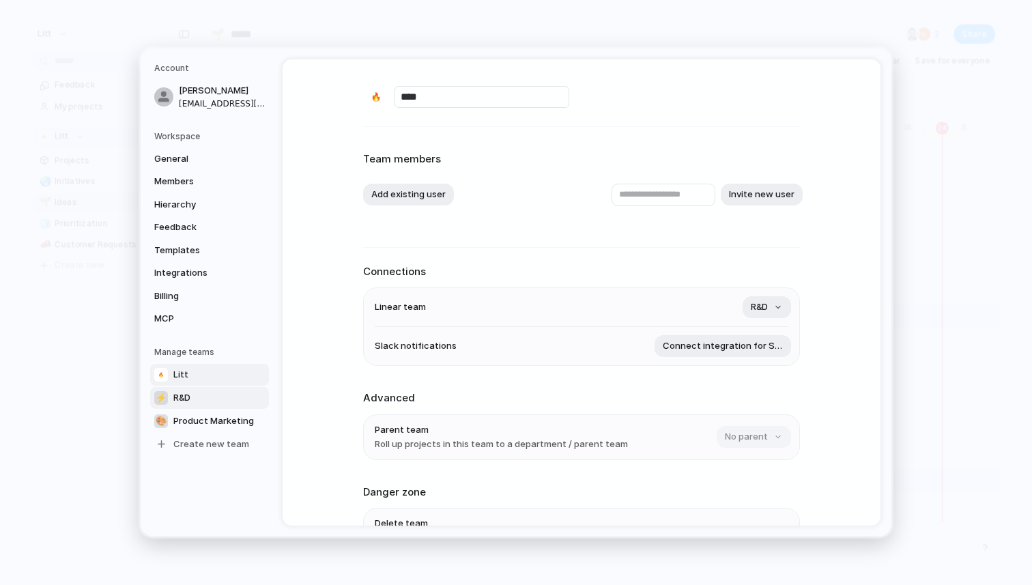
click at [210, 396] on link "⚡ R&D" at bounding box center [209, 398] width 119 height 22
click at [225, 425] on span "Product Marketing" at bounding box center [213, 421] width 81 height 14
type input "**********"
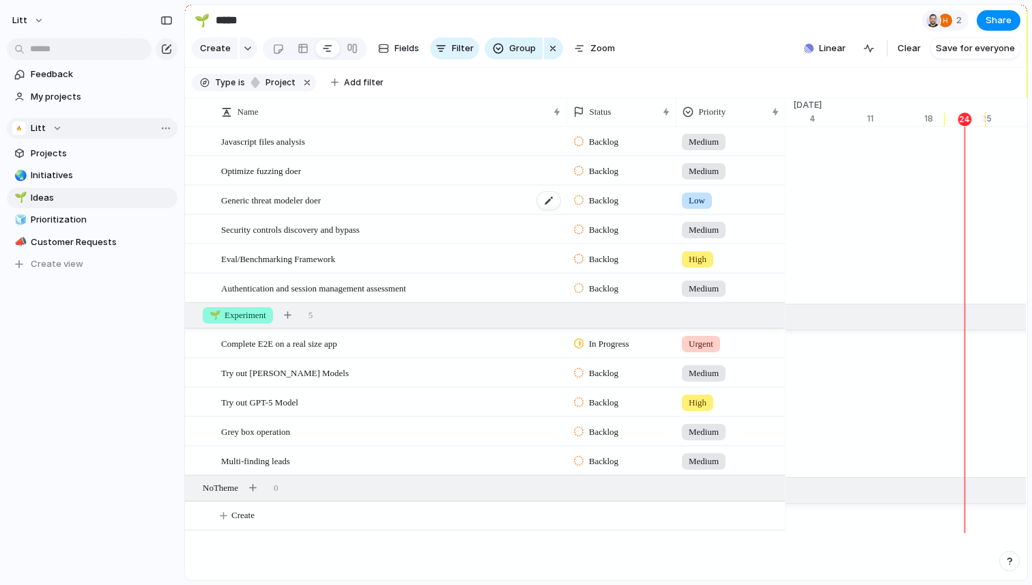
click at [414, 199] on div "Generic threat modeler doer" at bounding box center [391, 200] width 341 height 28
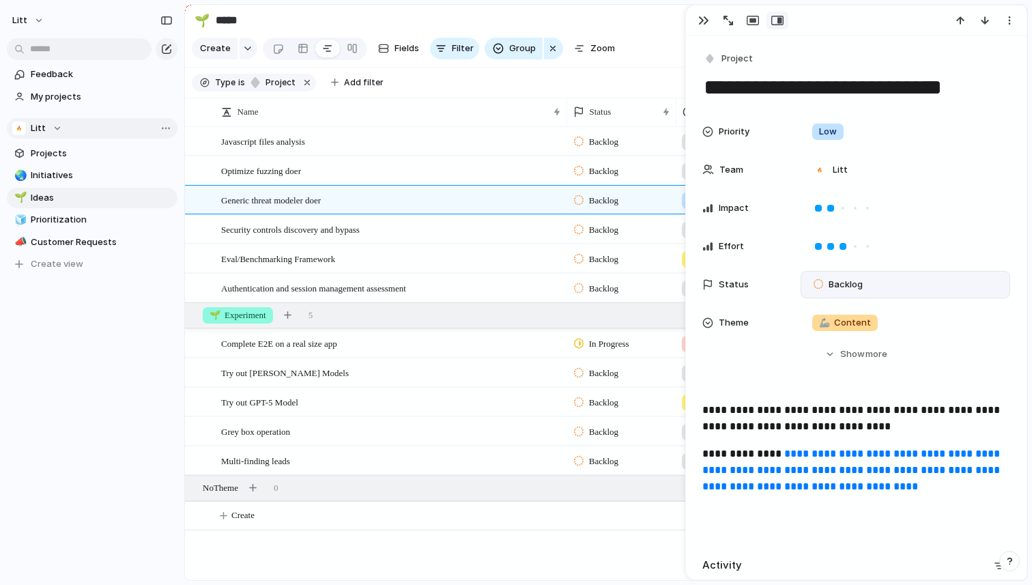
click at [860, 289] on span "Backlog" at bounding box center [846, 285] width 34 height 14
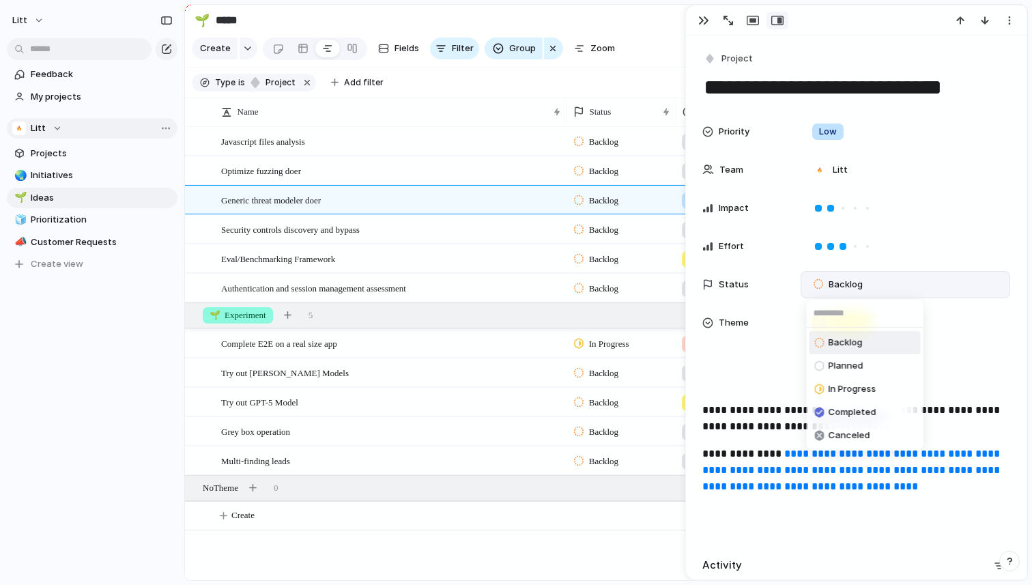
click at [861, 343] on span "Backlog" at bounding box center [846, 343] width 34 height 14
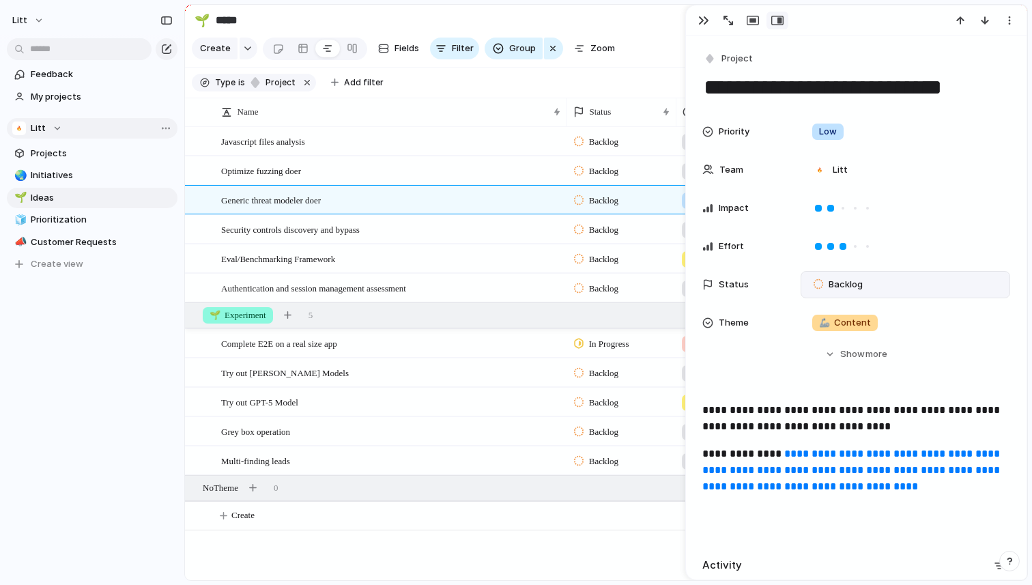
click at [838, 285] on span "Backlog" at bounding box center [846, 285] width 34 height 14
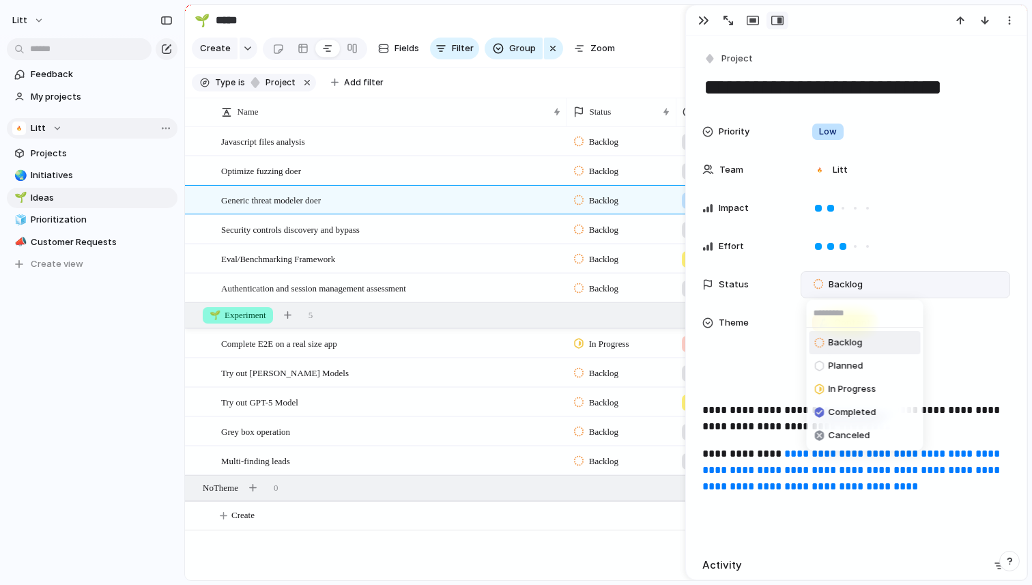
click at [619, 530] on div "Backlog Planned In Progress Completed Canceled" at bounding box center [516, 292] width 1032 height 585
